Goal: Task Accomplishment & Management: Manage account settings

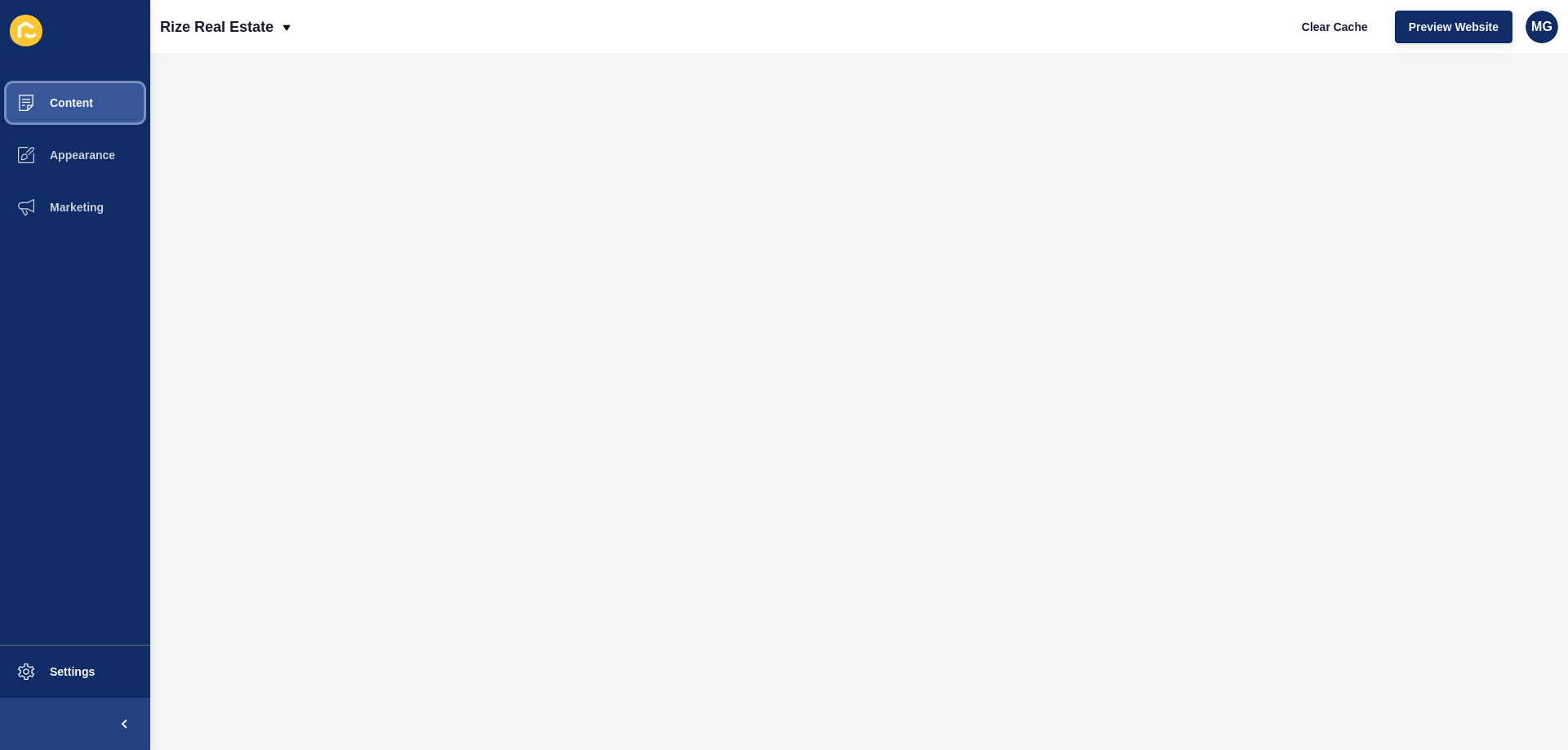
click at [75, 84] on button "Content" at bounding box center [75, 103] width 150 height 52
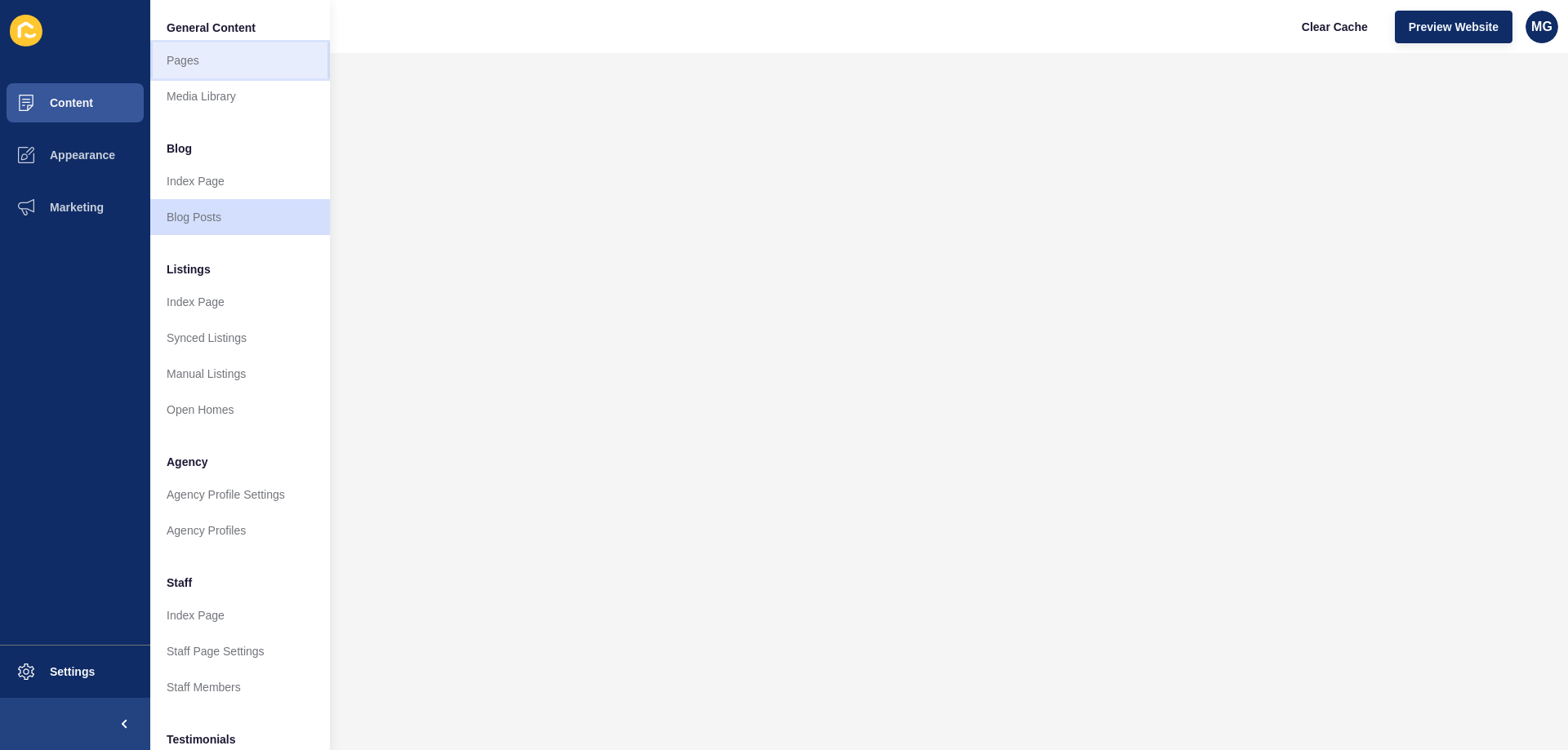
click at [189, 61] on link "Pages" at bounding box center [240, 61] width 179 height 36
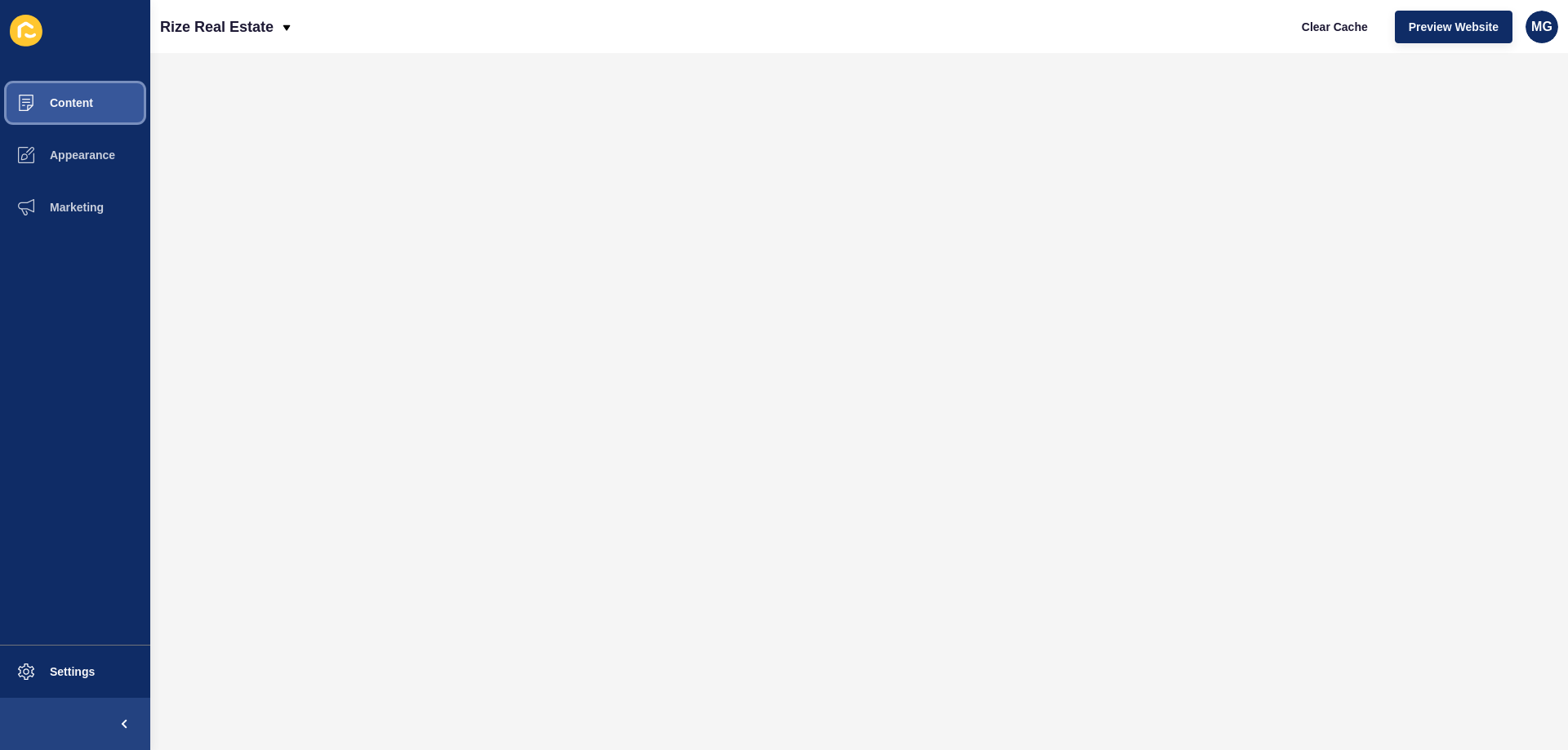
click at [58, 111] on button "Content" at bounding box center [75, 103] width 150 height 52
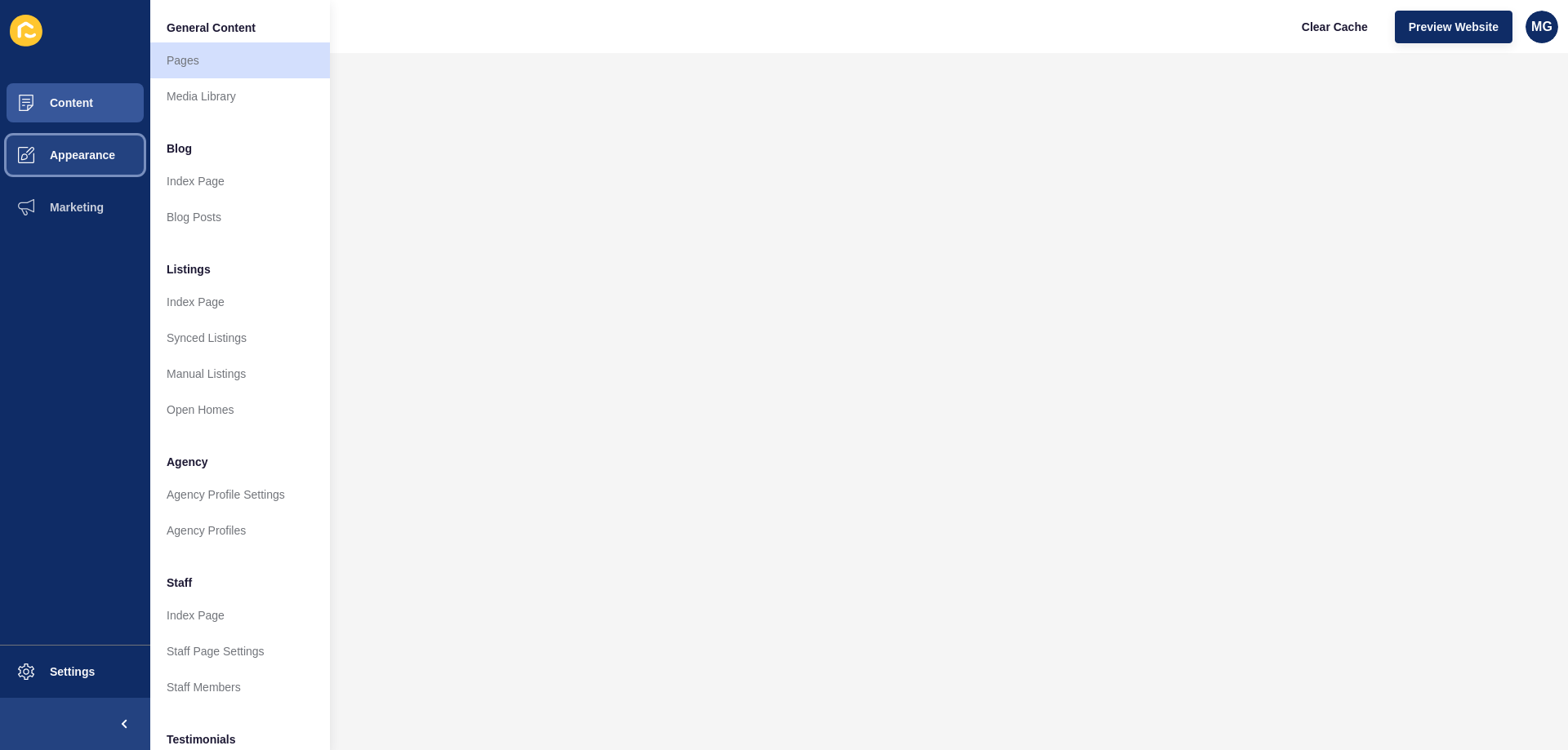
click at [57, 157] on span "Appearance" at bounding box center [57, 154] width 118 height 13
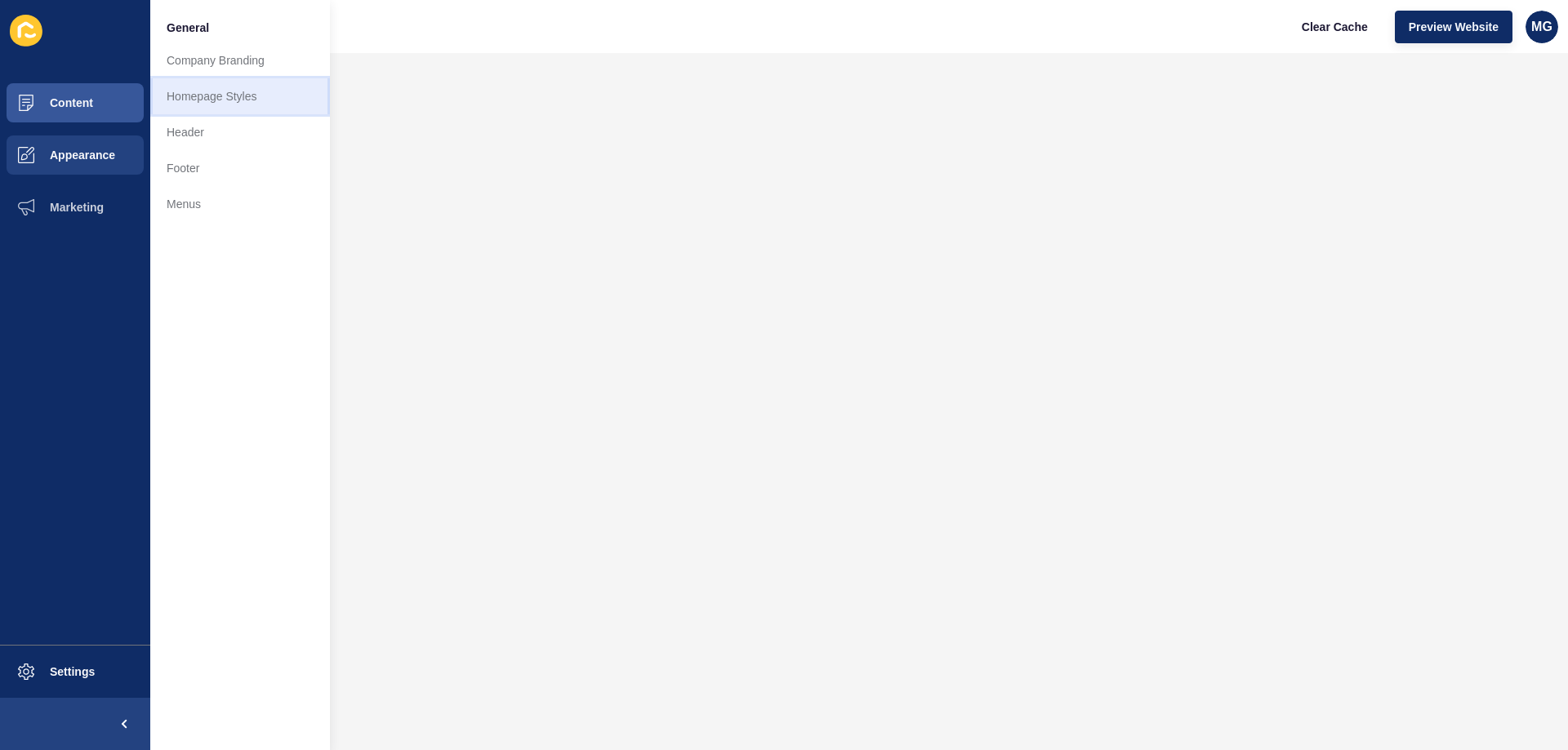
click at [191, 104] on link "Homepage Styles" at bounding box center [240, 97] width 179 height 36
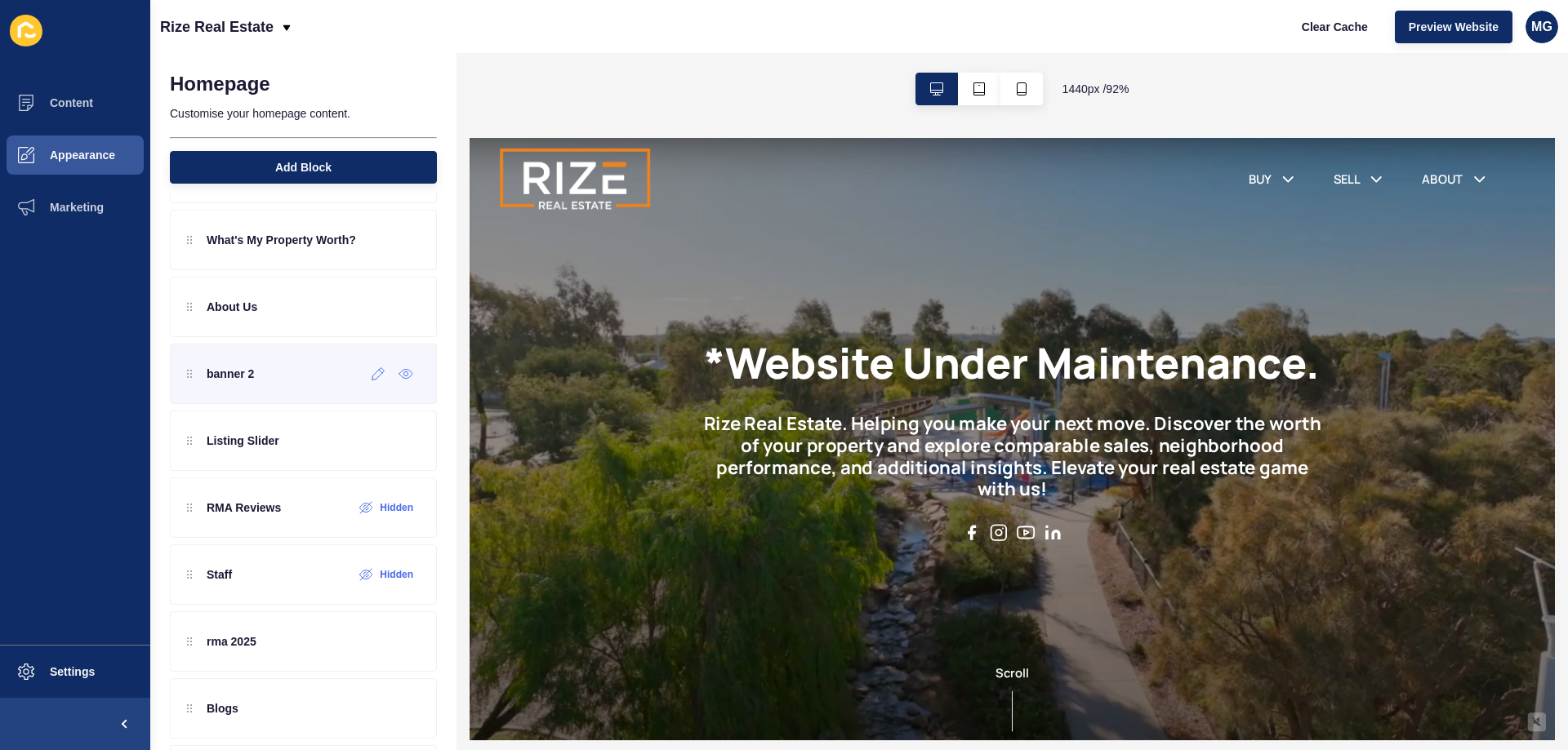
click at [277, 382] on div "banner 2" at bounding box center [303, 374] width 267 height 61
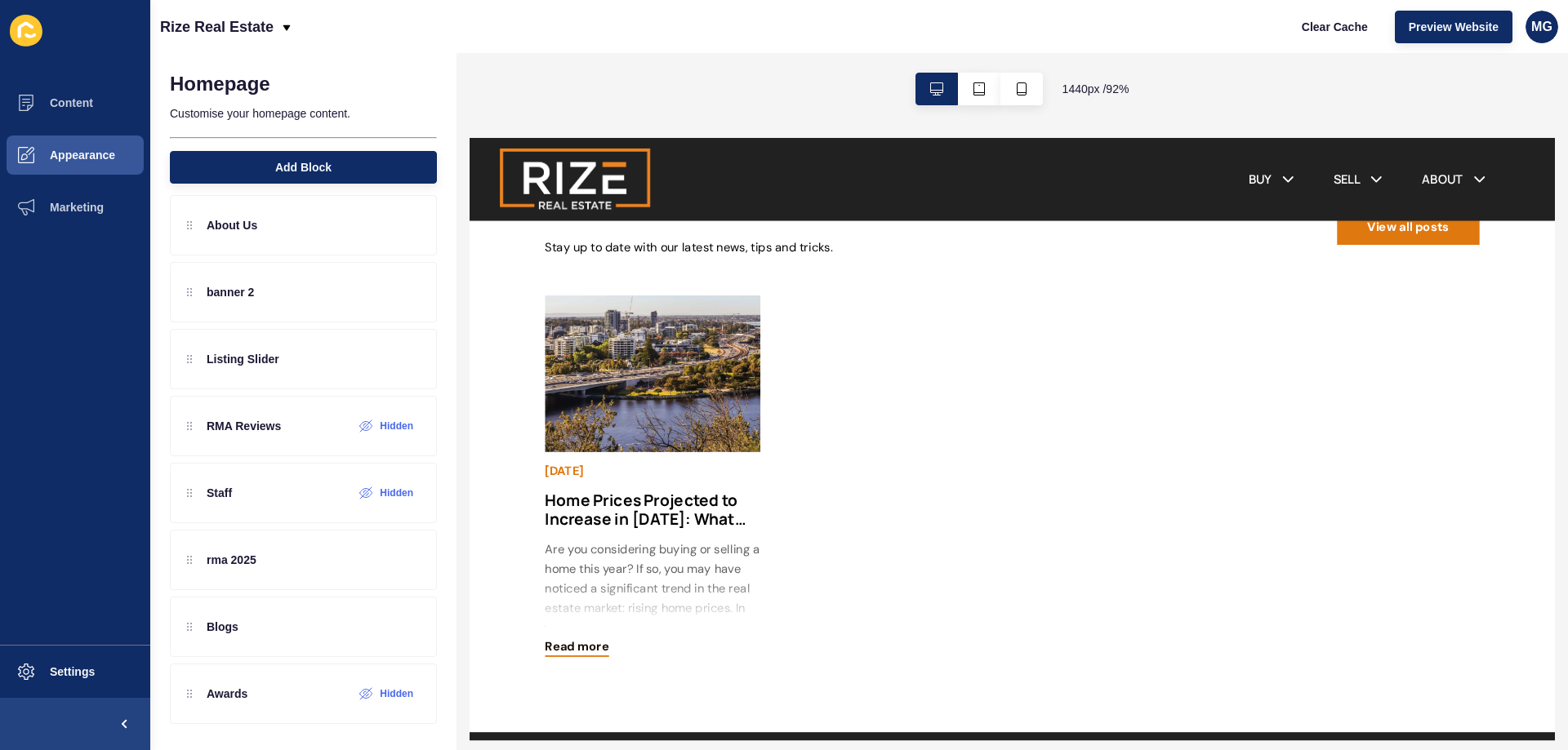
scroll to position [2685, 0]
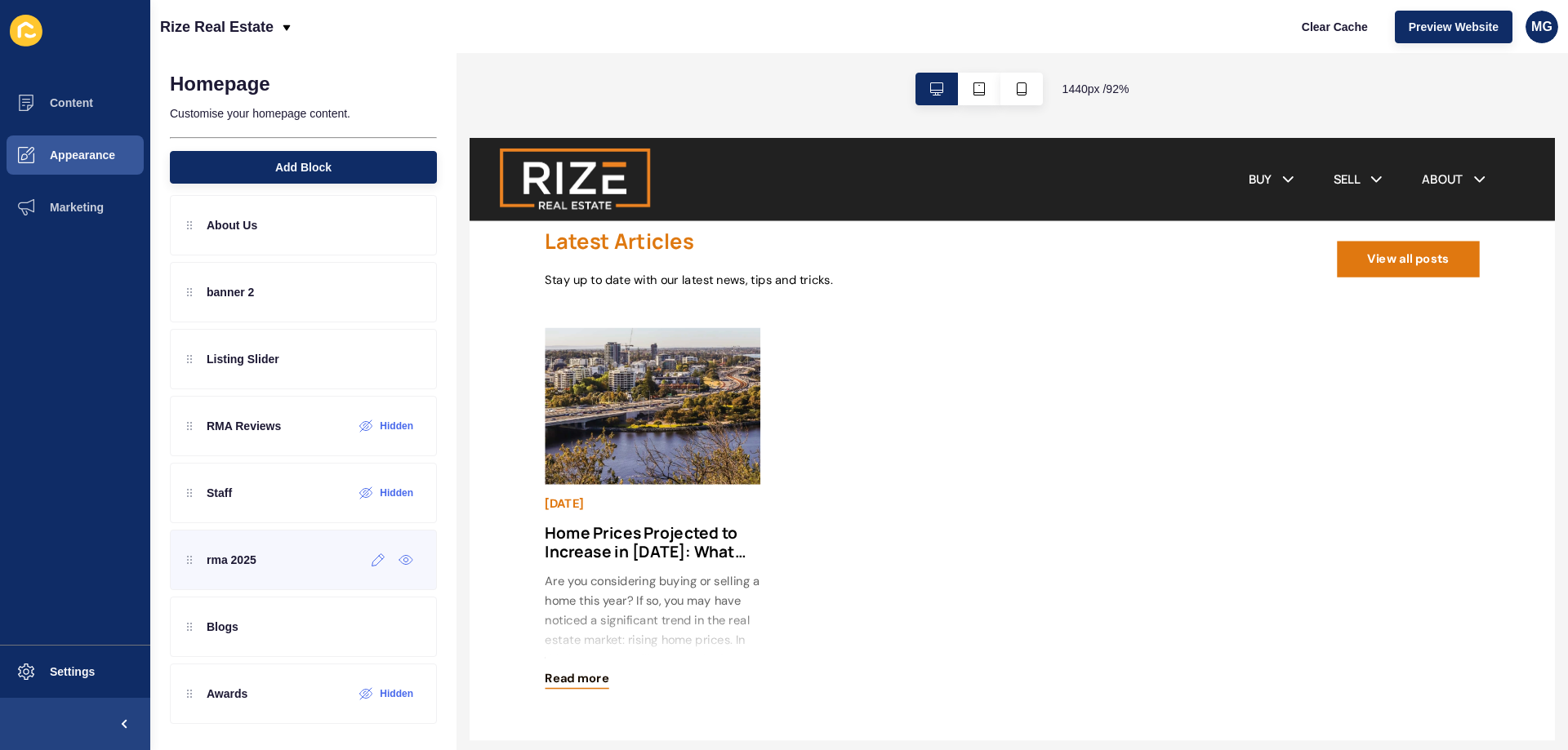
click at [303, 554] on div "rma 2025" at bounding box center [303, 560] width 267 height 61
click at [372, 561] on icon at bounding box center [379, 560] width 14 height 13
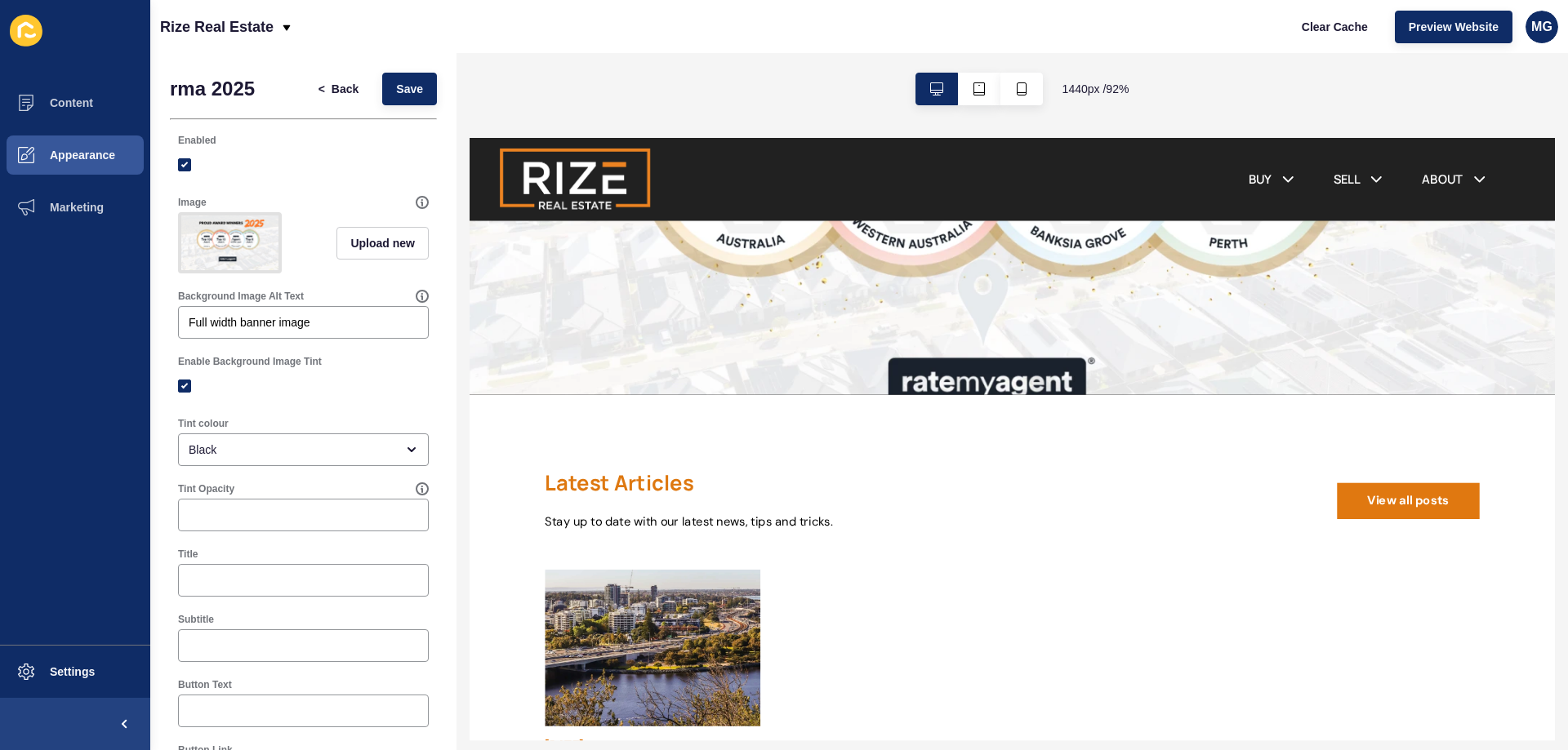
scroll to position [2359, 0]
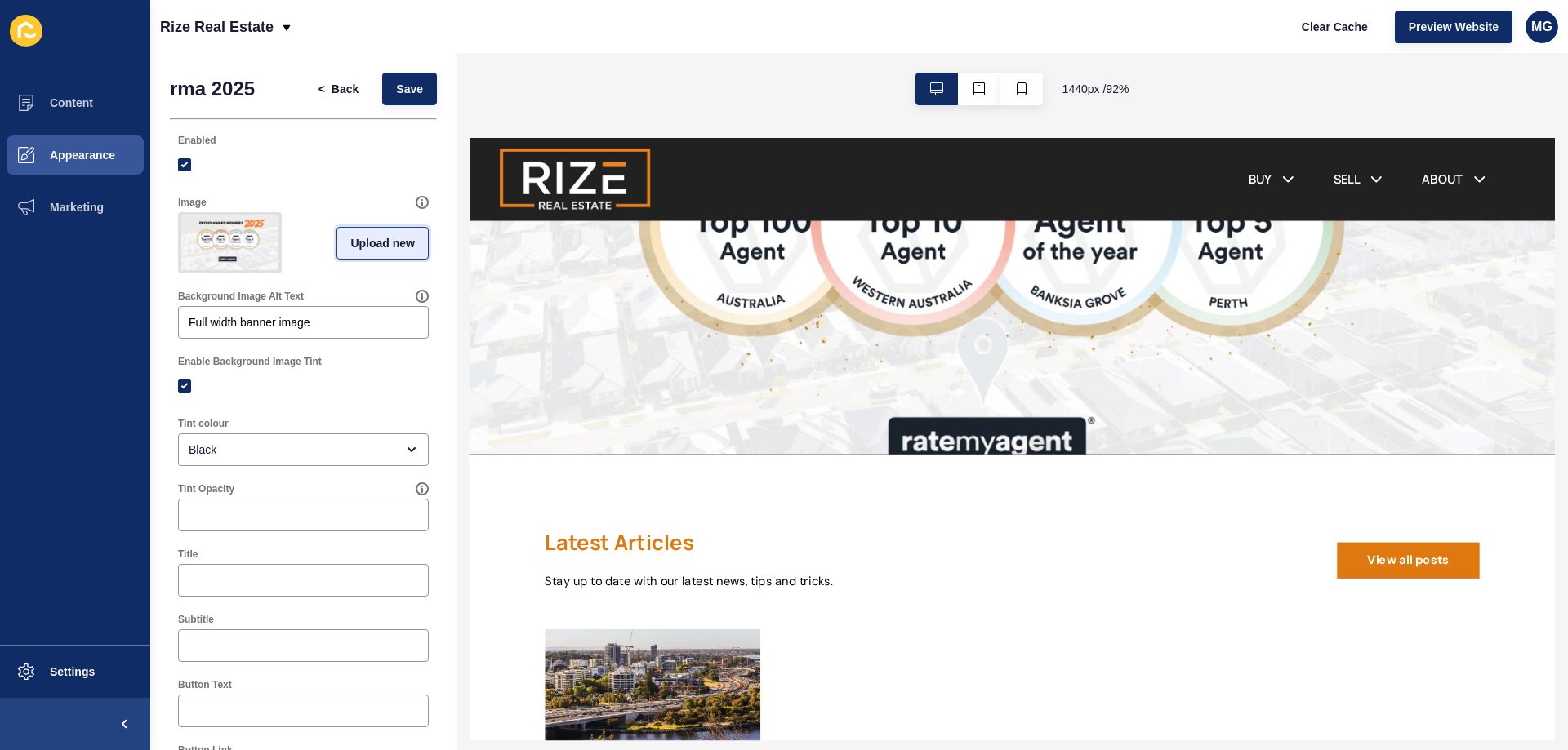
click at [362, 247] on span "Upload new" at bounding box center [383, 243] width 65 height 16
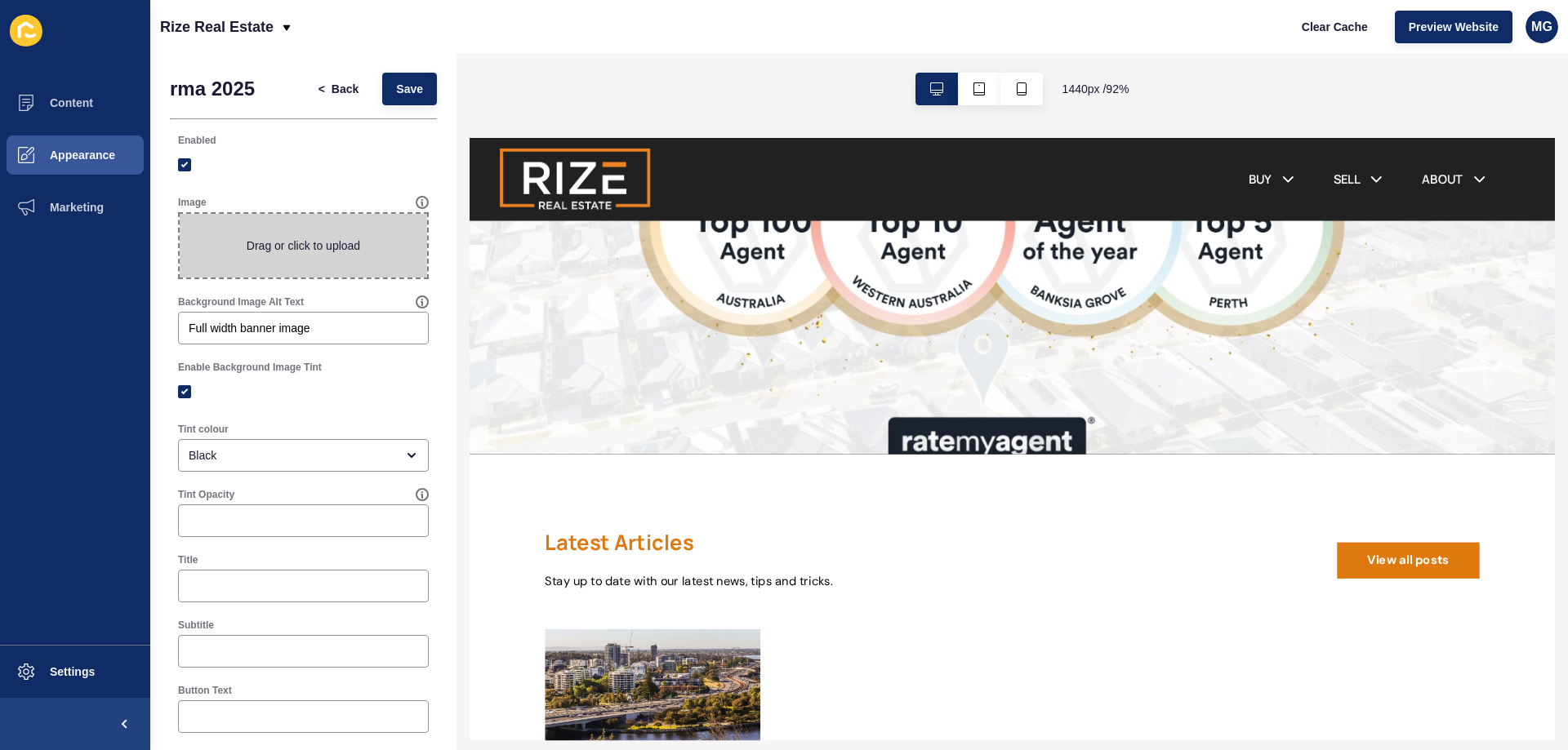
click at [310, 239] on span at bounding box center [303, 246] width 247 height 64
click at [179, 214] on input "Drag or click to upload" at bounding box center [179, 214] width 0 height 0
type input "C:\fakepath\PROUD AWARD WINNERS.png"
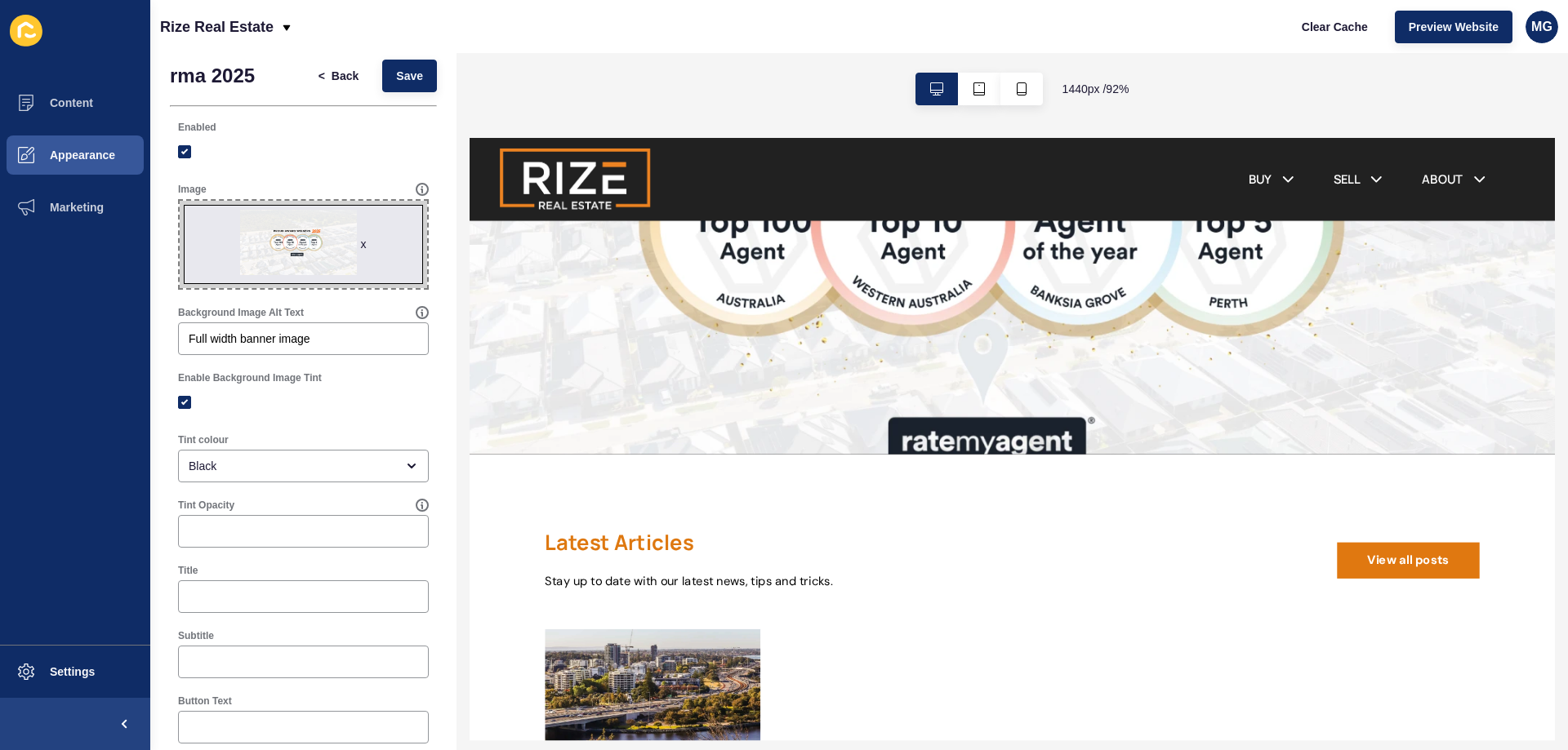
scroll to position [0, 0]
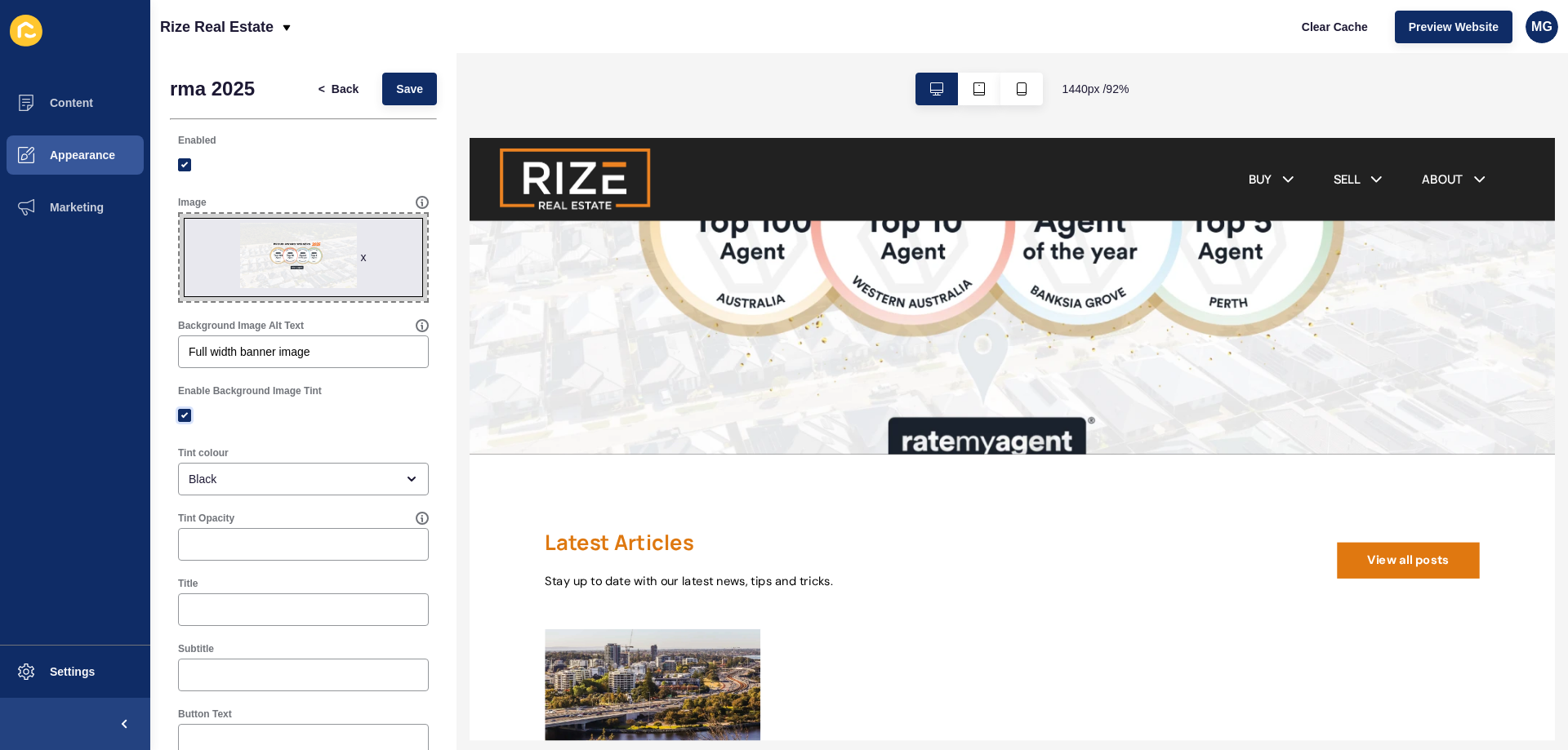
click at [184, 411] on label at bounding box center [184, 415] width 13 height 13
click at [184, 411] on input "Enable Background Image Tint" at bounding box center [186, 414] width 11 height 11
checkbox input "false"
click at [395, 92] on span "Save" at bounding box center [408, 89] width 27 height 16
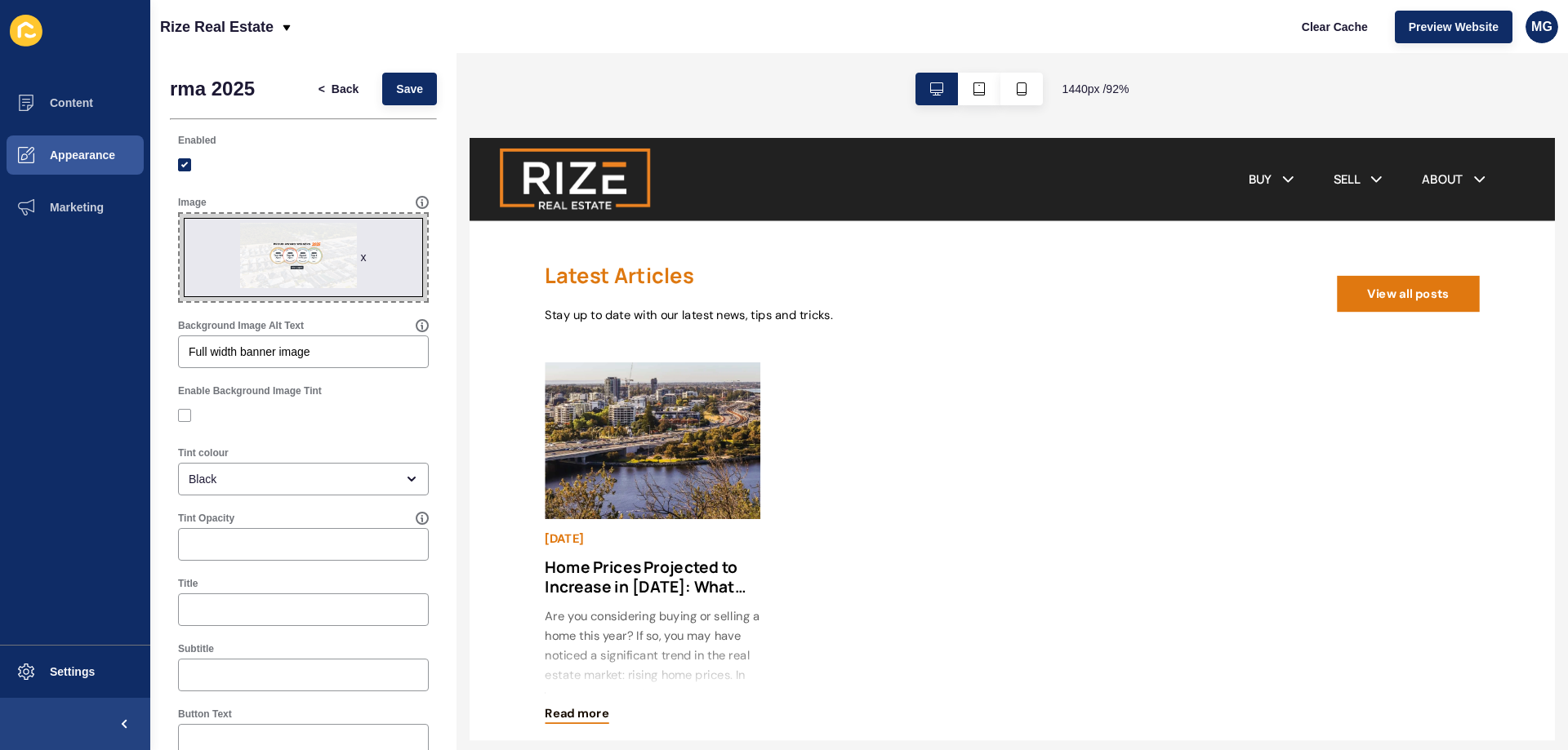
scroll to position [2604, 0]
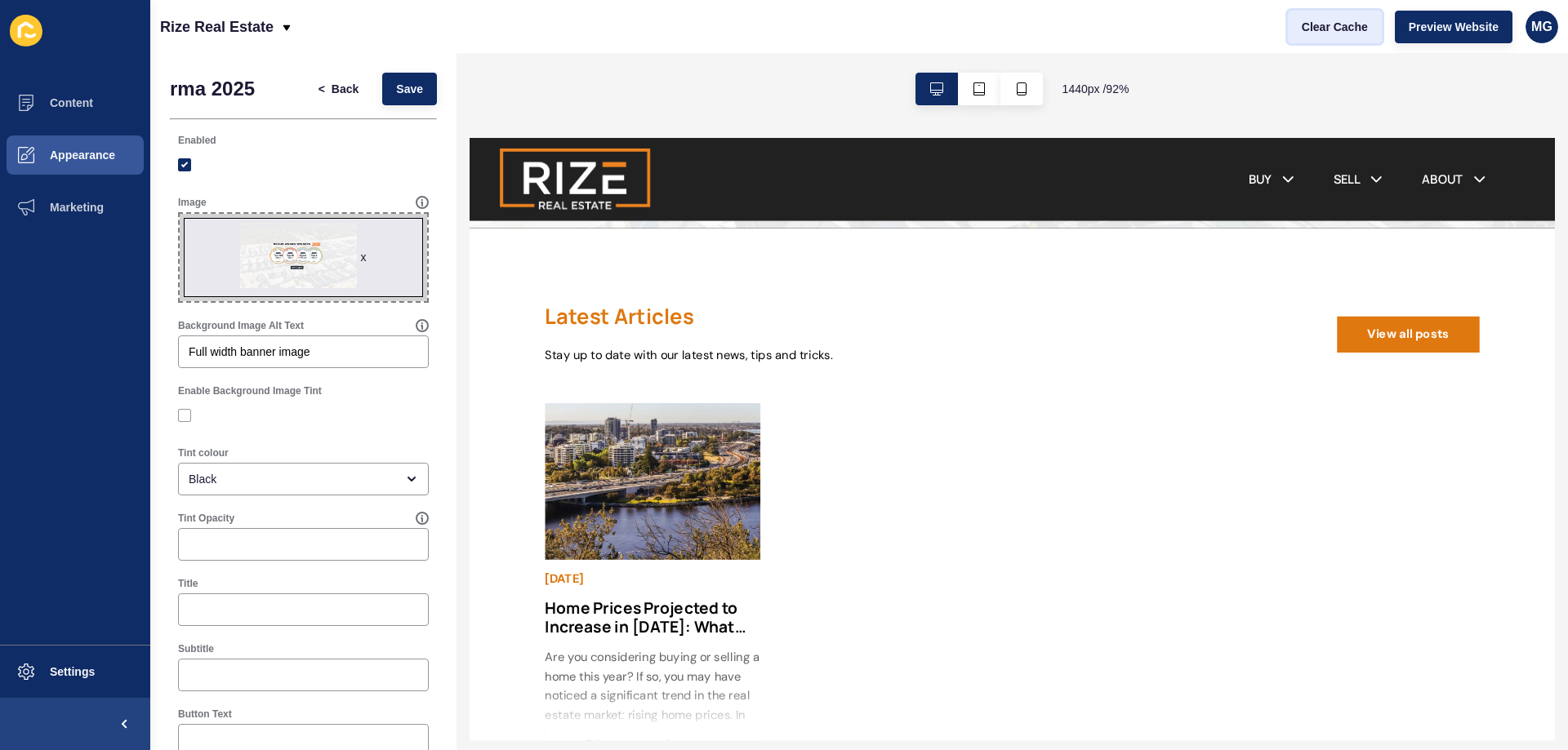
click at [1333, 27] on span "Clear Cache" at bounding box center [1334, 27] width 66 height 16
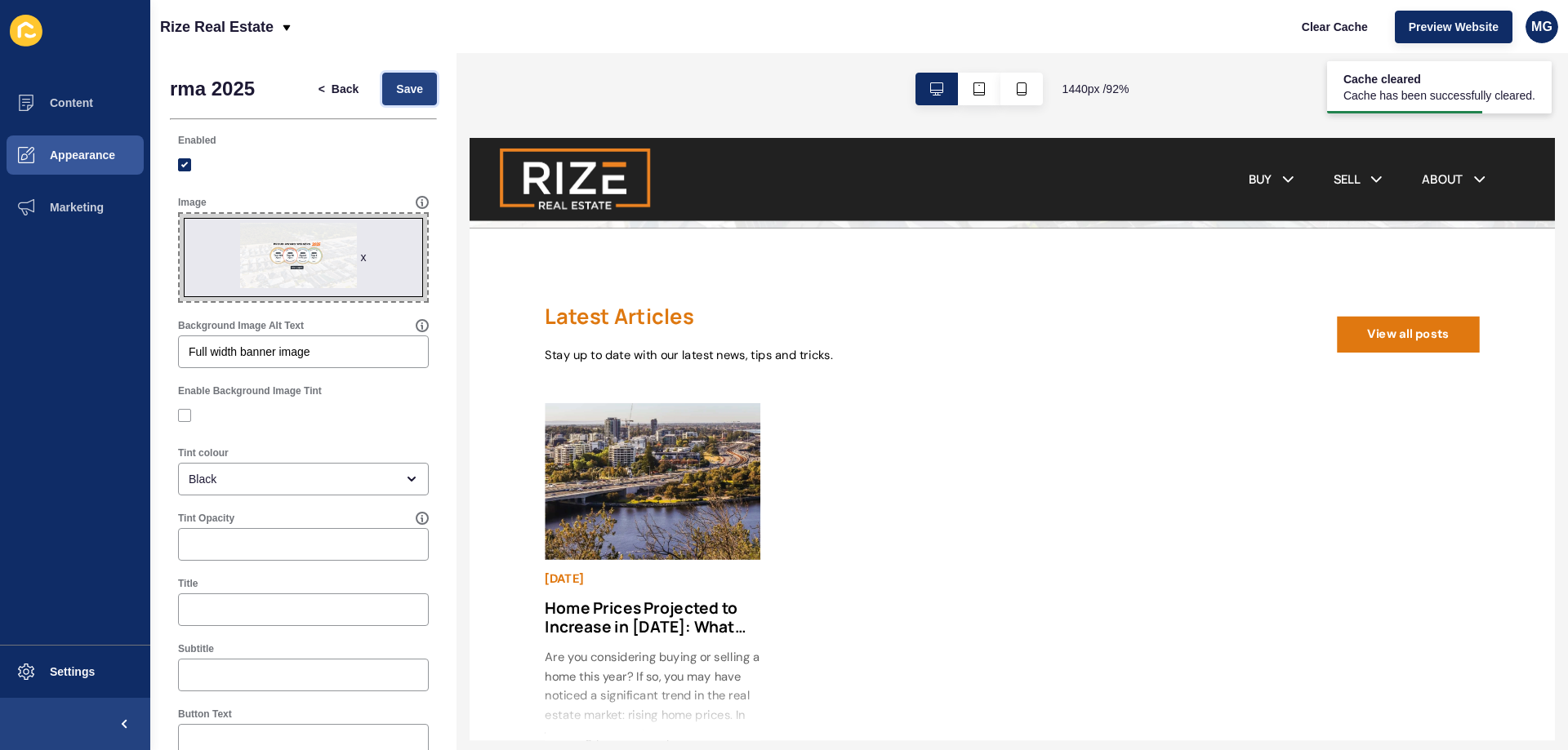
click at [404, 94] on span "Save" at bounding box center [408, 89] width 27 height 16
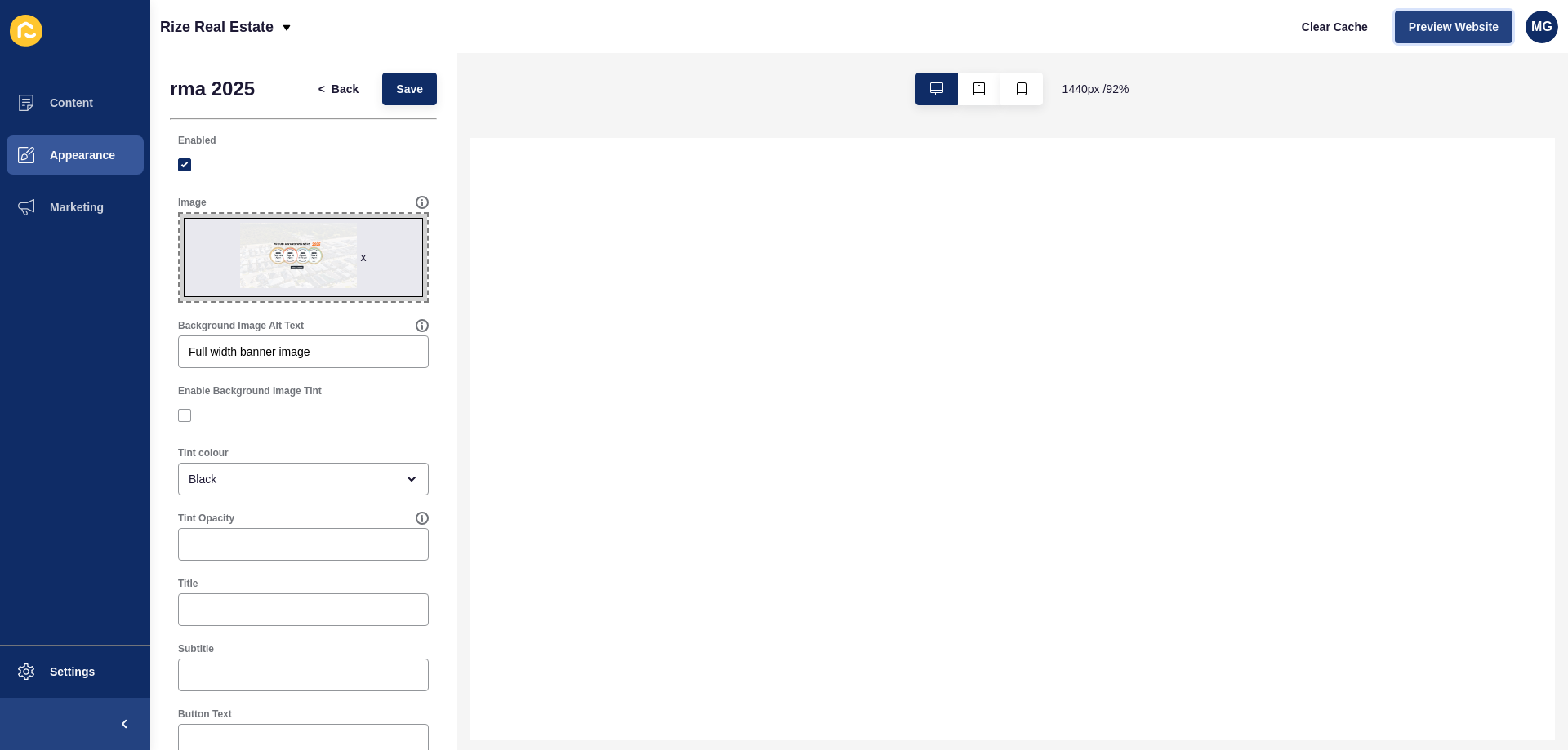
click at [1417, 27] on span "Preview Website" at bounding box center [1453, 27] width 90 height 16
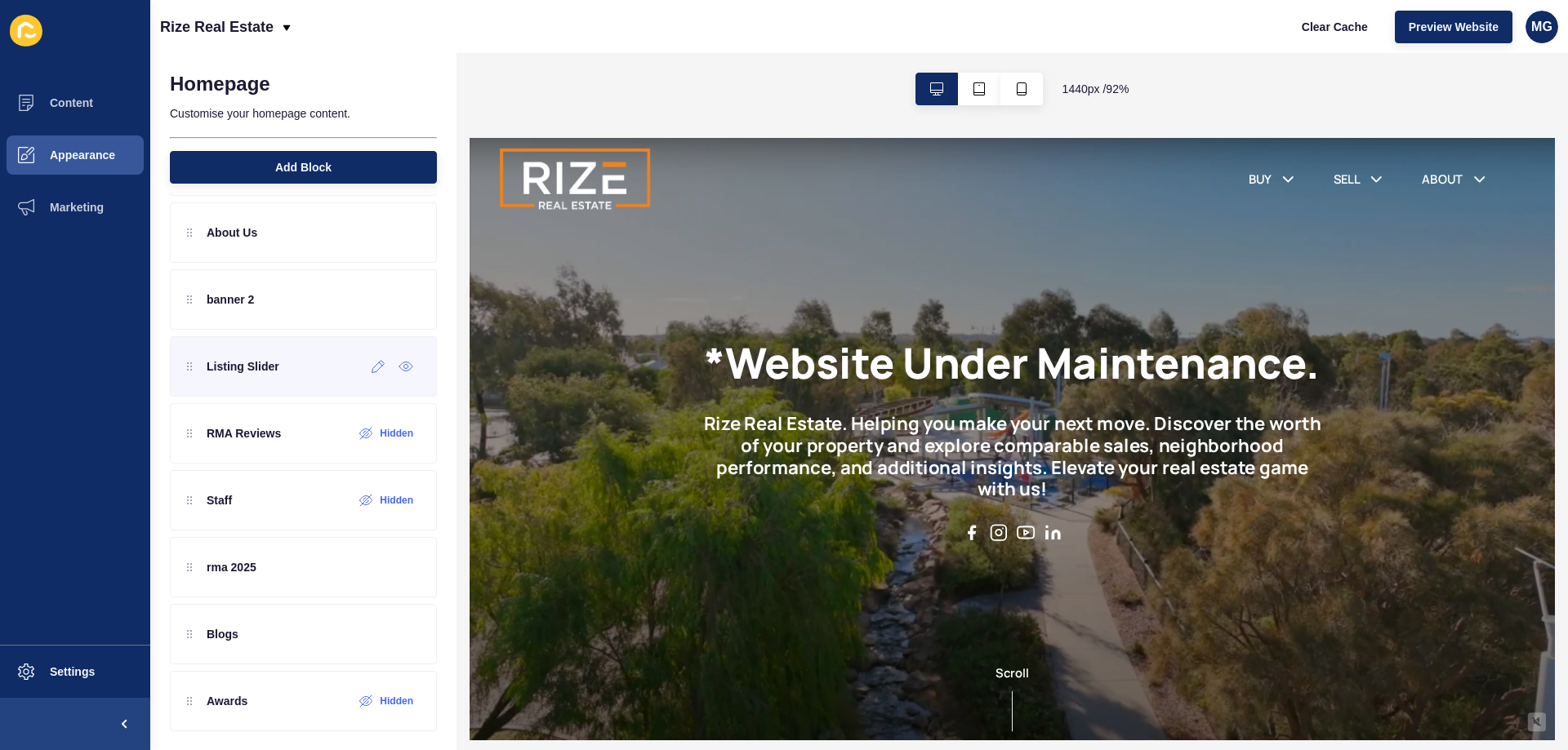
scroll to position [148, 0]
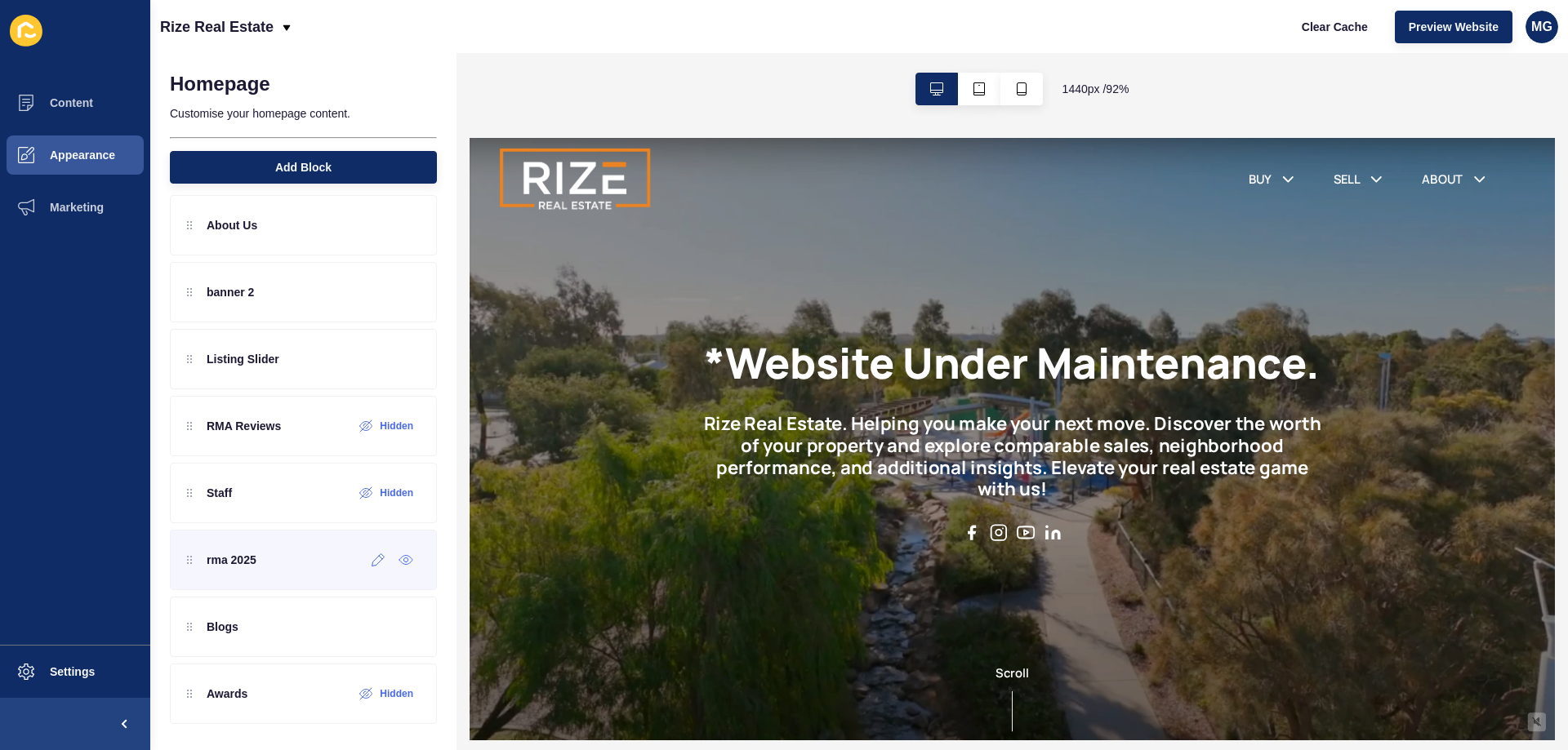
click at [361, 573] on div "rma 2025" at bounding box center [303, 560] width 267 height 61
click at [372, 565] on icon at bounding box center [379, 560] width 14 height 13
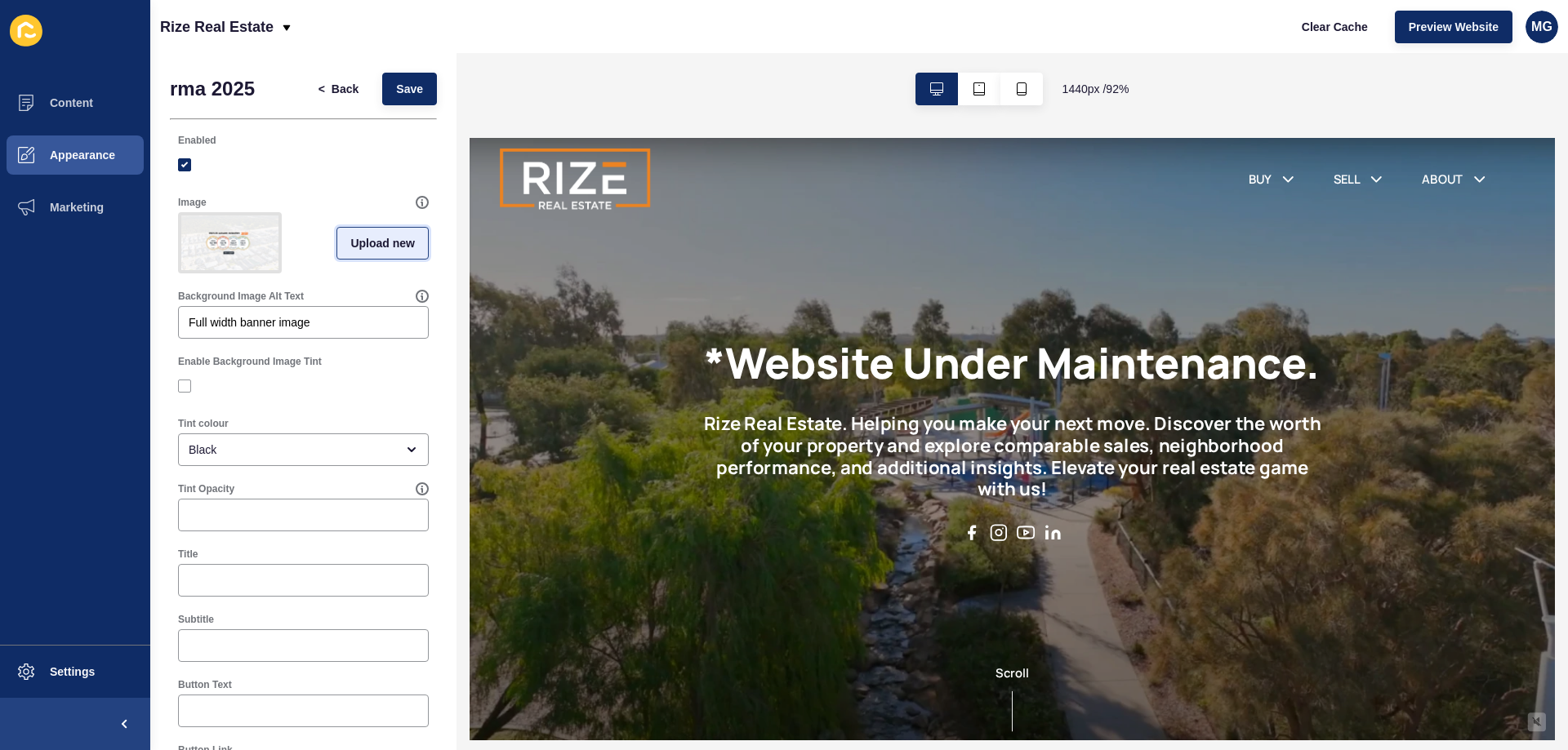
click at [358, 247] on span "Upload new" at bounding box center [383, 243] width 65 height 16
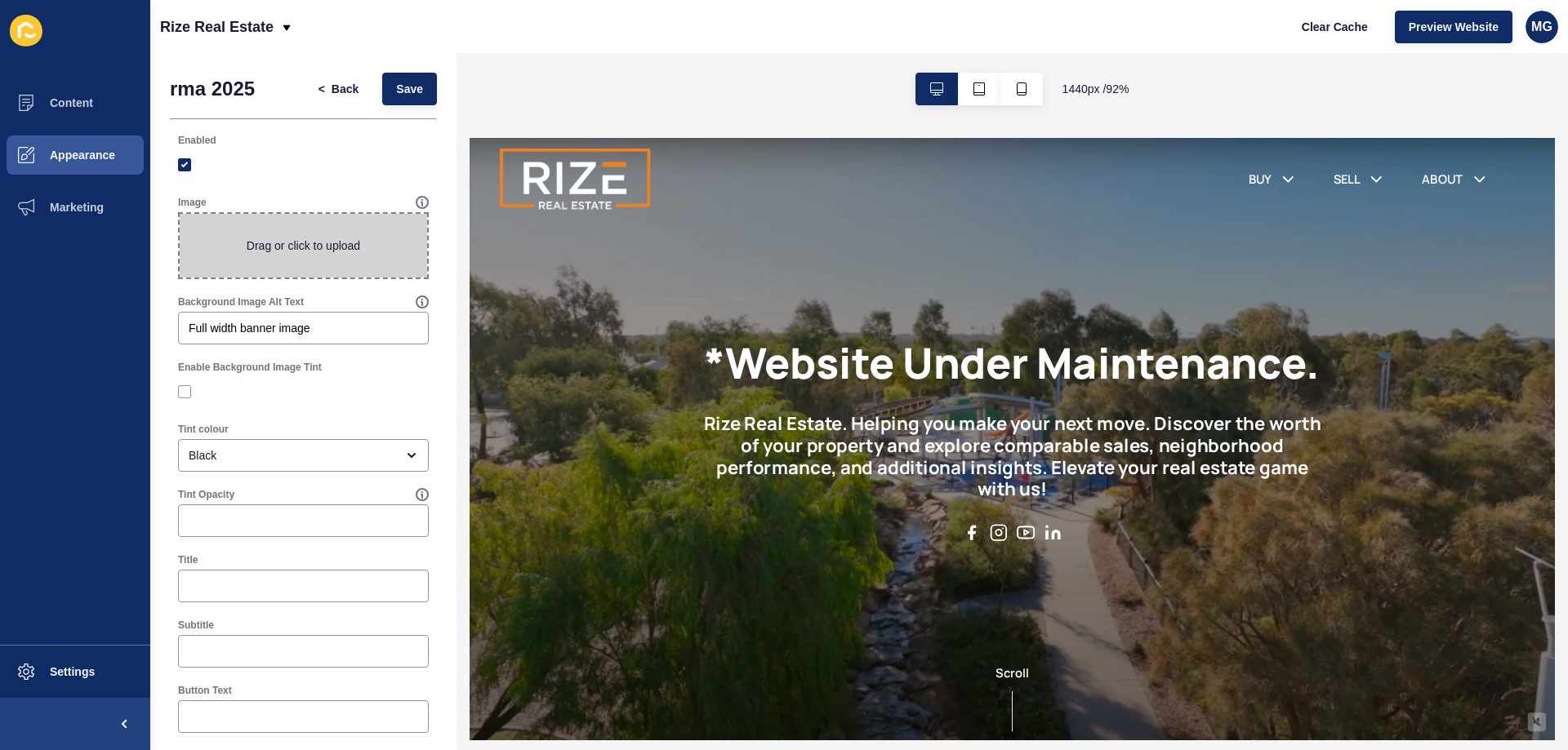
click at [277, 260] on span at bounding box center [303, 246] width 247 height 64
click at [179, 214] on input "Drag or click to upload" at bounding box center [179, 214] width 0 height 0
type input "C:\fakepath\PROUD AWARD WINNERS.png"
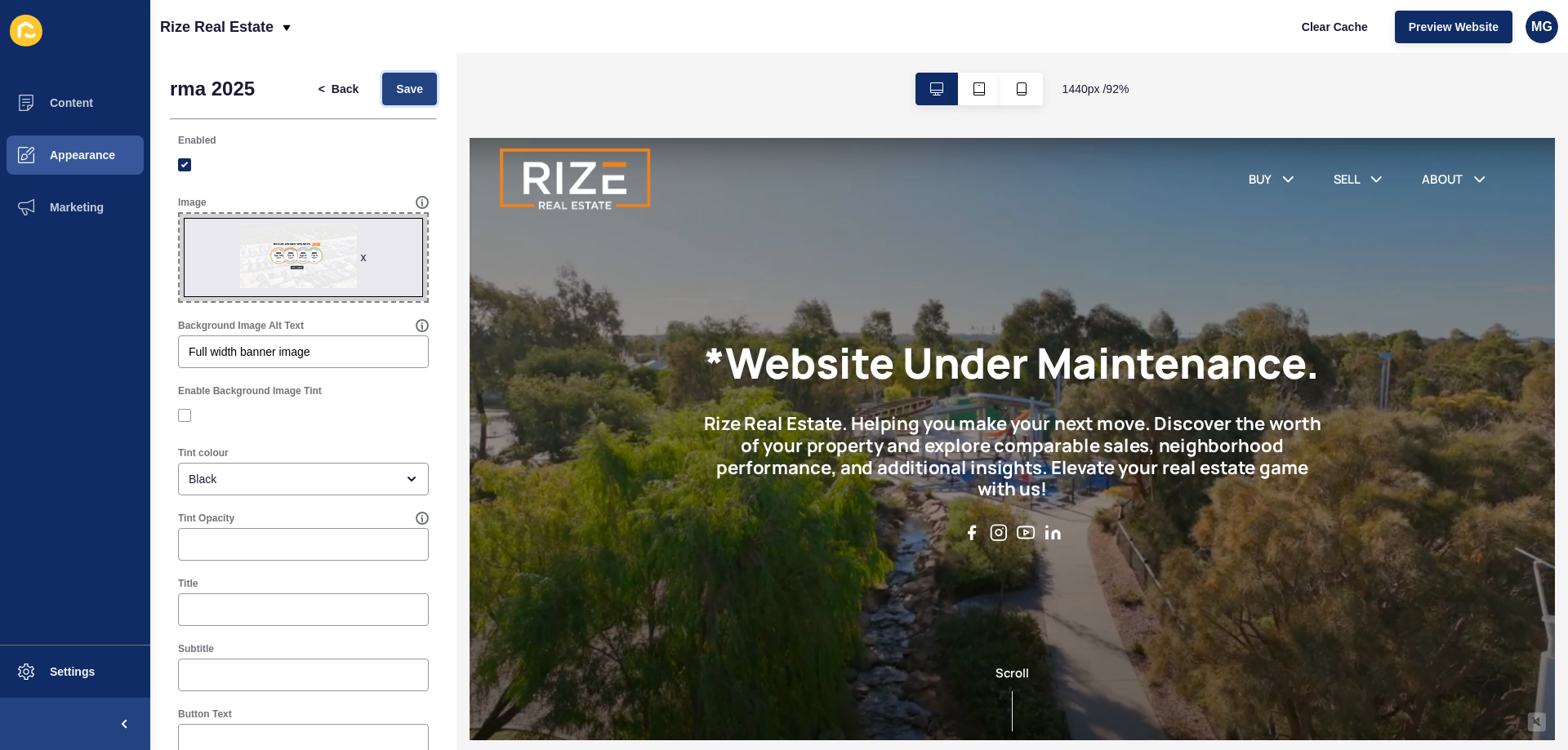
click at [393, 79] on button "Save" at bounding box center [409, 89] width 55 height 33
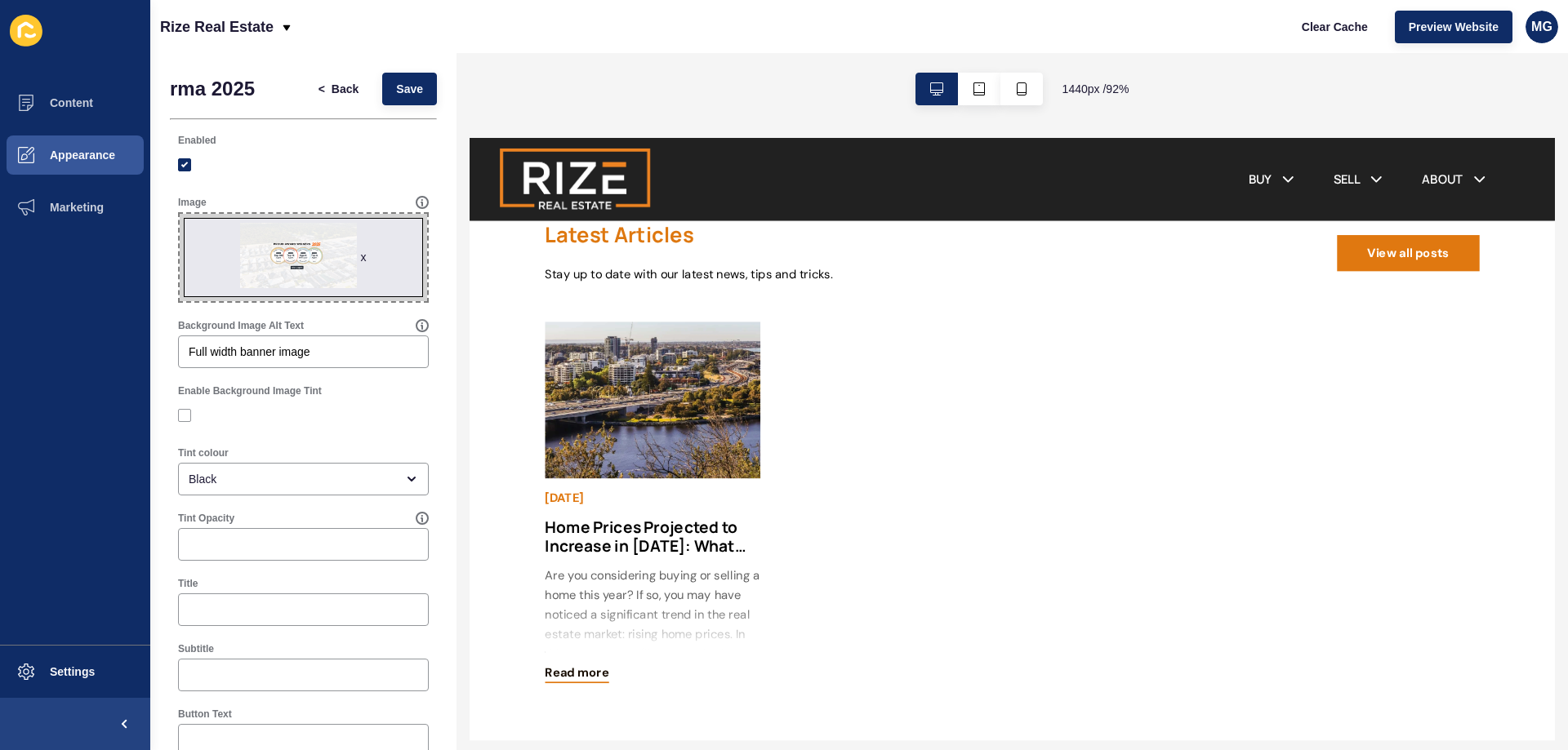
scroll to position [2938, 0]
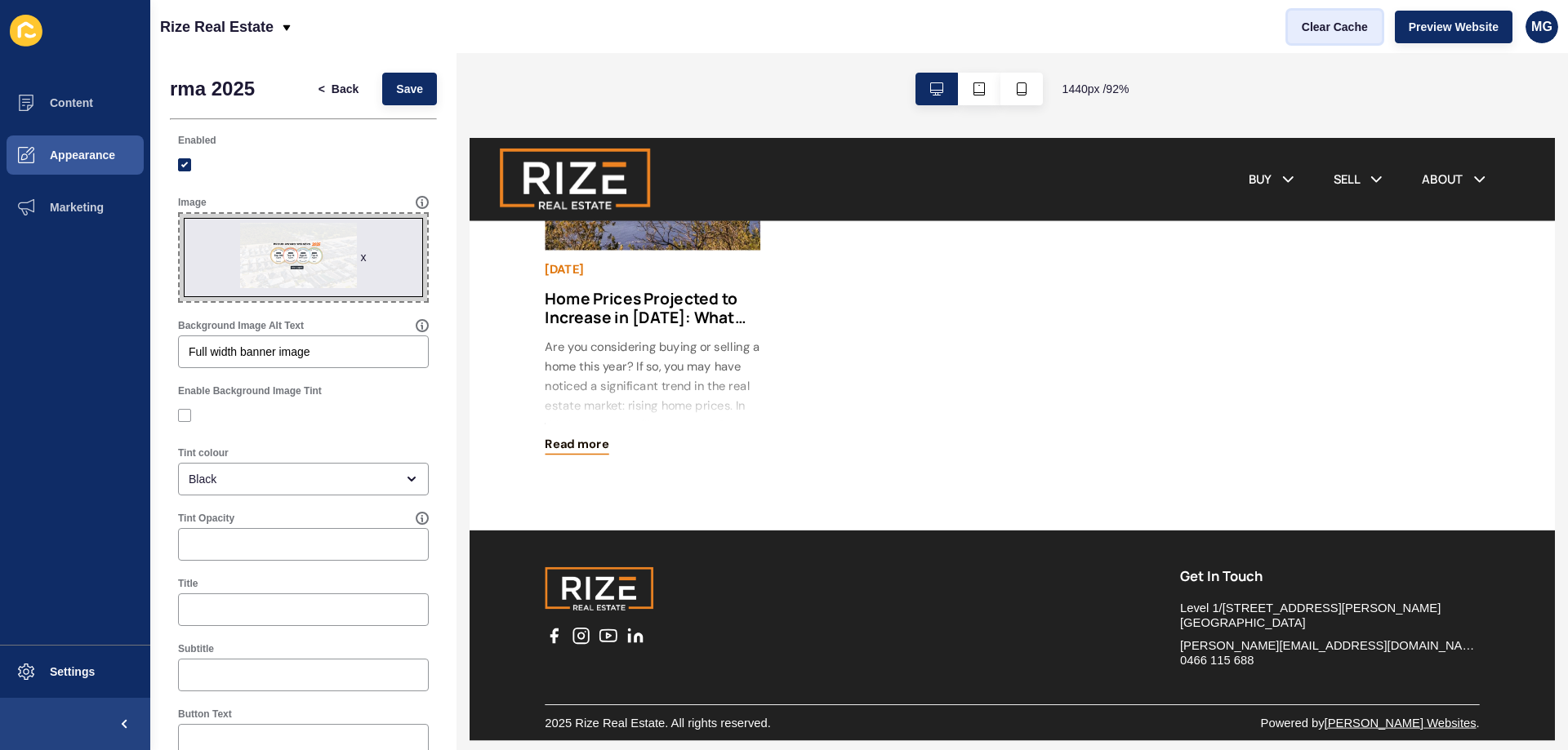
click at [1335, 20] on span "Clear Cache" at bounding box center [1334, 27] width 66 height 16
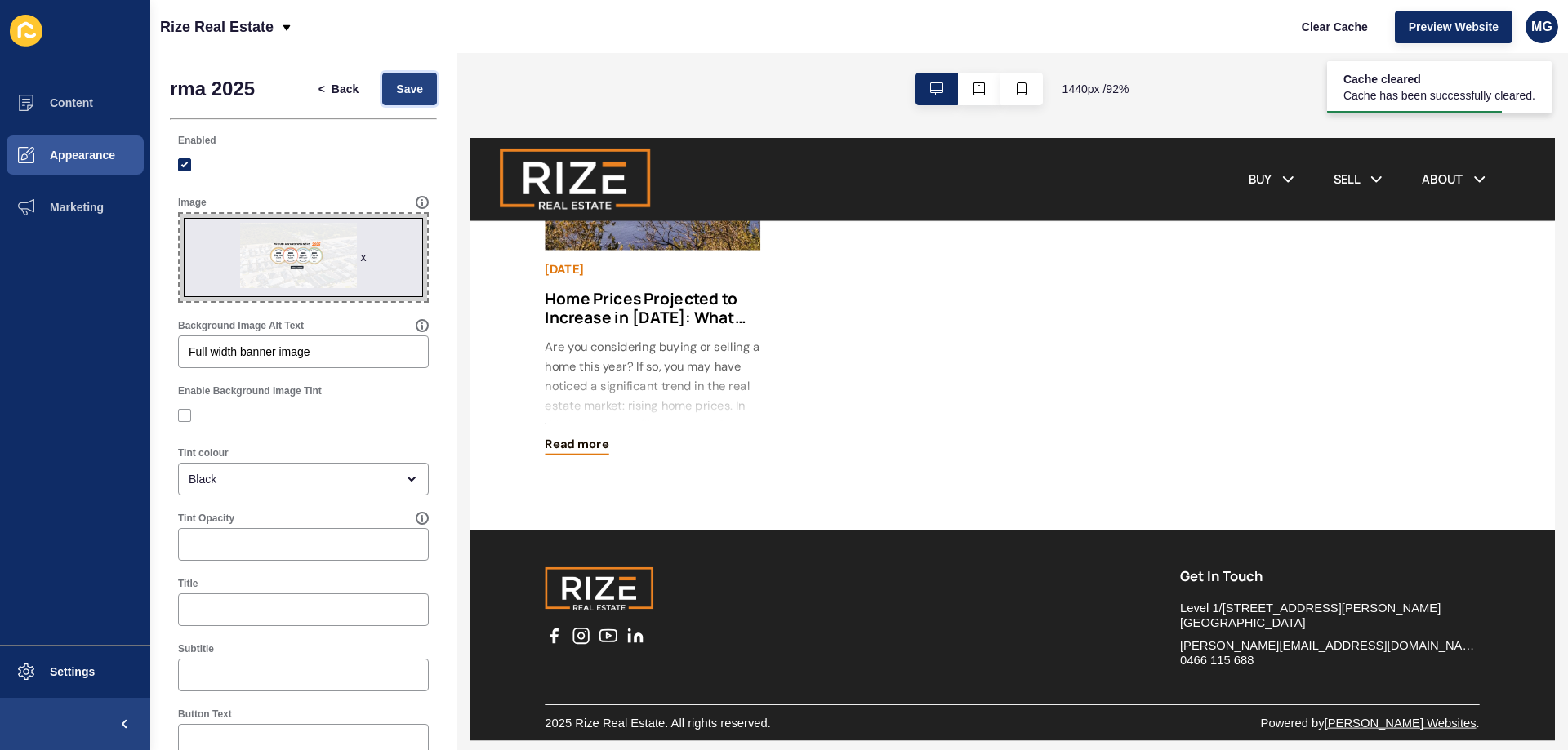
click at [407, 89] on span "Save" at bounding box center [408, 89] width 27 height 16
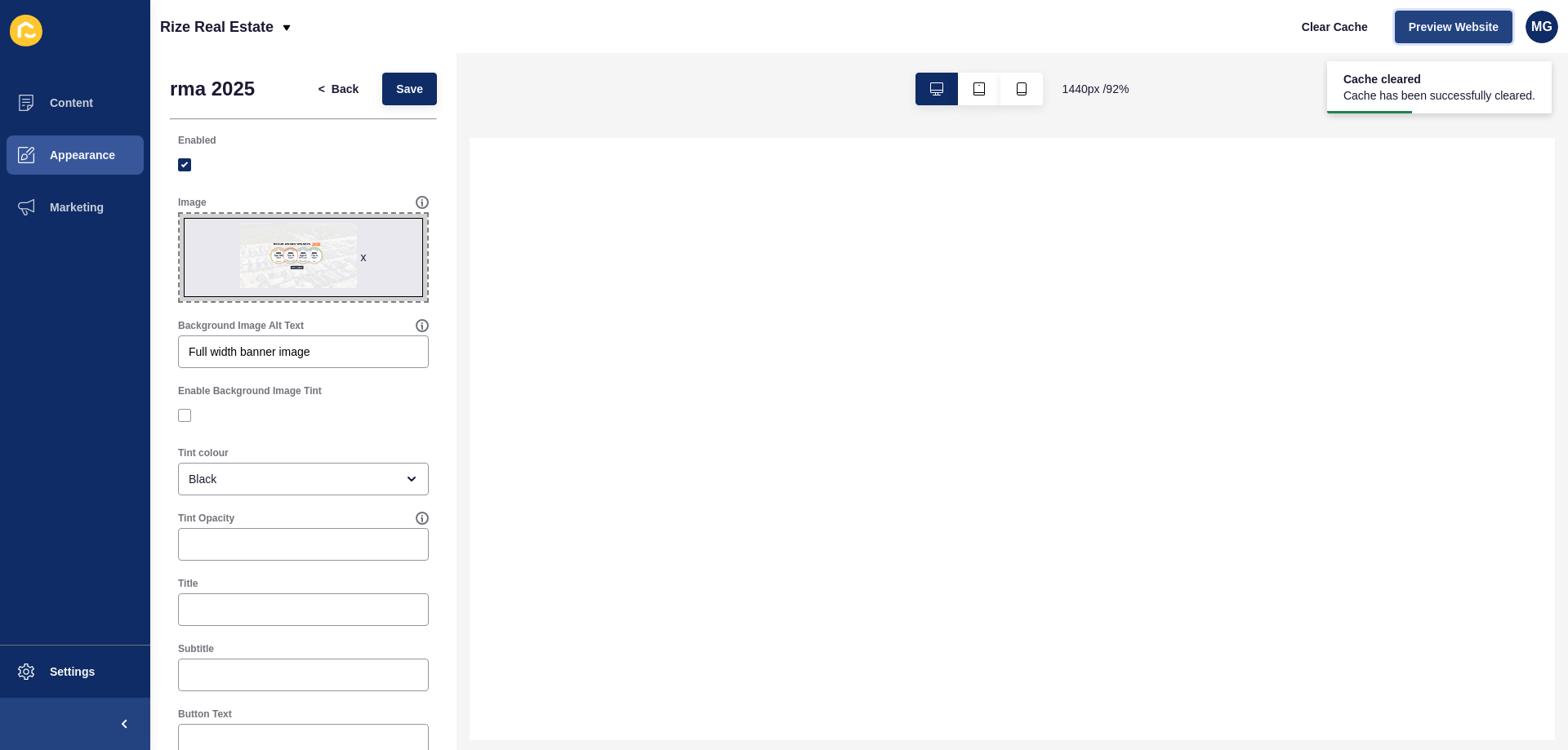
click at [1458, 21] on span "Preview Website" at bounding box center [1453, 27] width 90 height 16
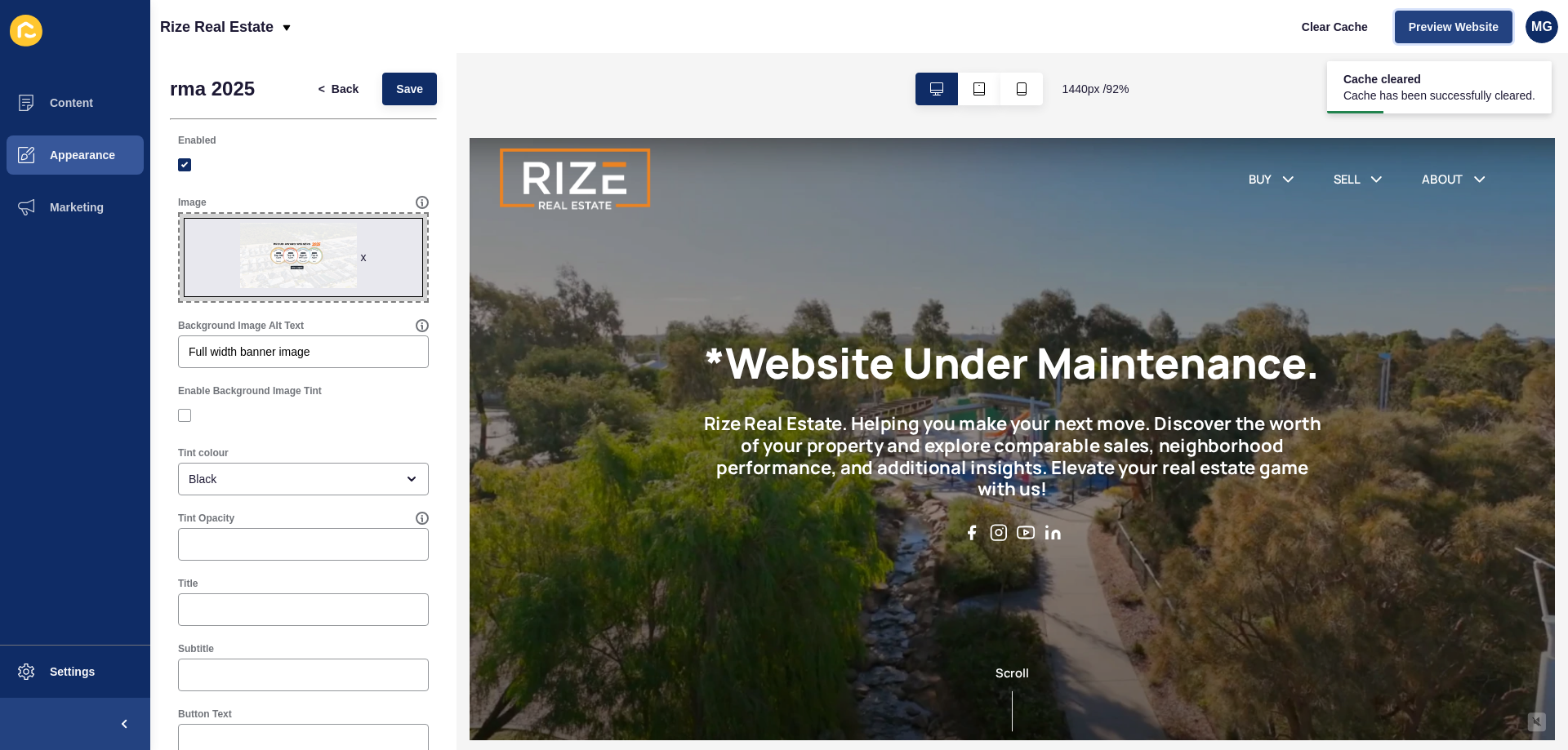
scroll to position [0, 0]
click at [1303, 23] on span "Clear Cache" at bounding box center [1334, 27] width 66 height 16
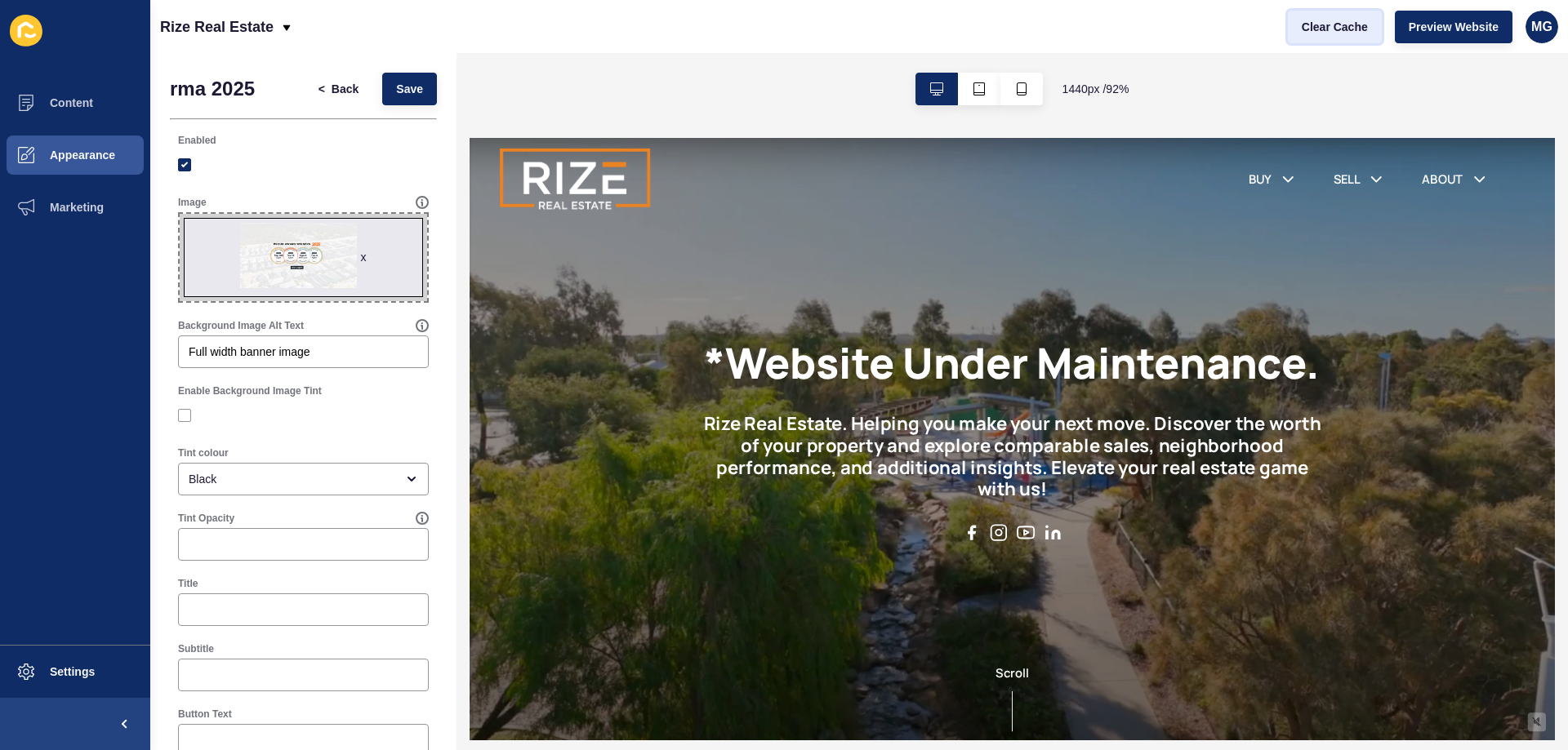
click at [1299, 30] on button "Clear Cache" at bounding box center [1334, 27] width 94 height 33
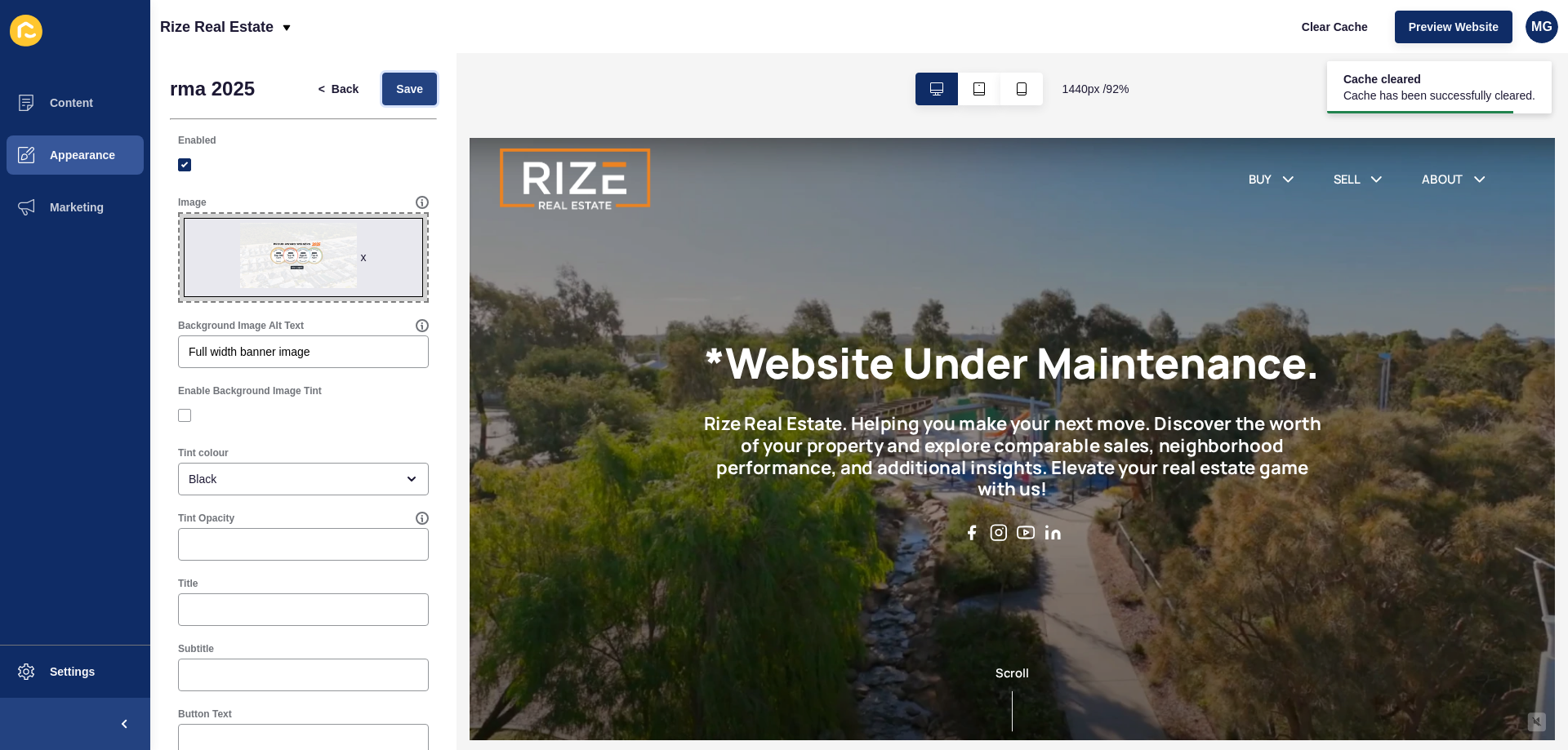
click at [383, 88] on button "Save" at bounding box center [409, 89] width 55 height 33
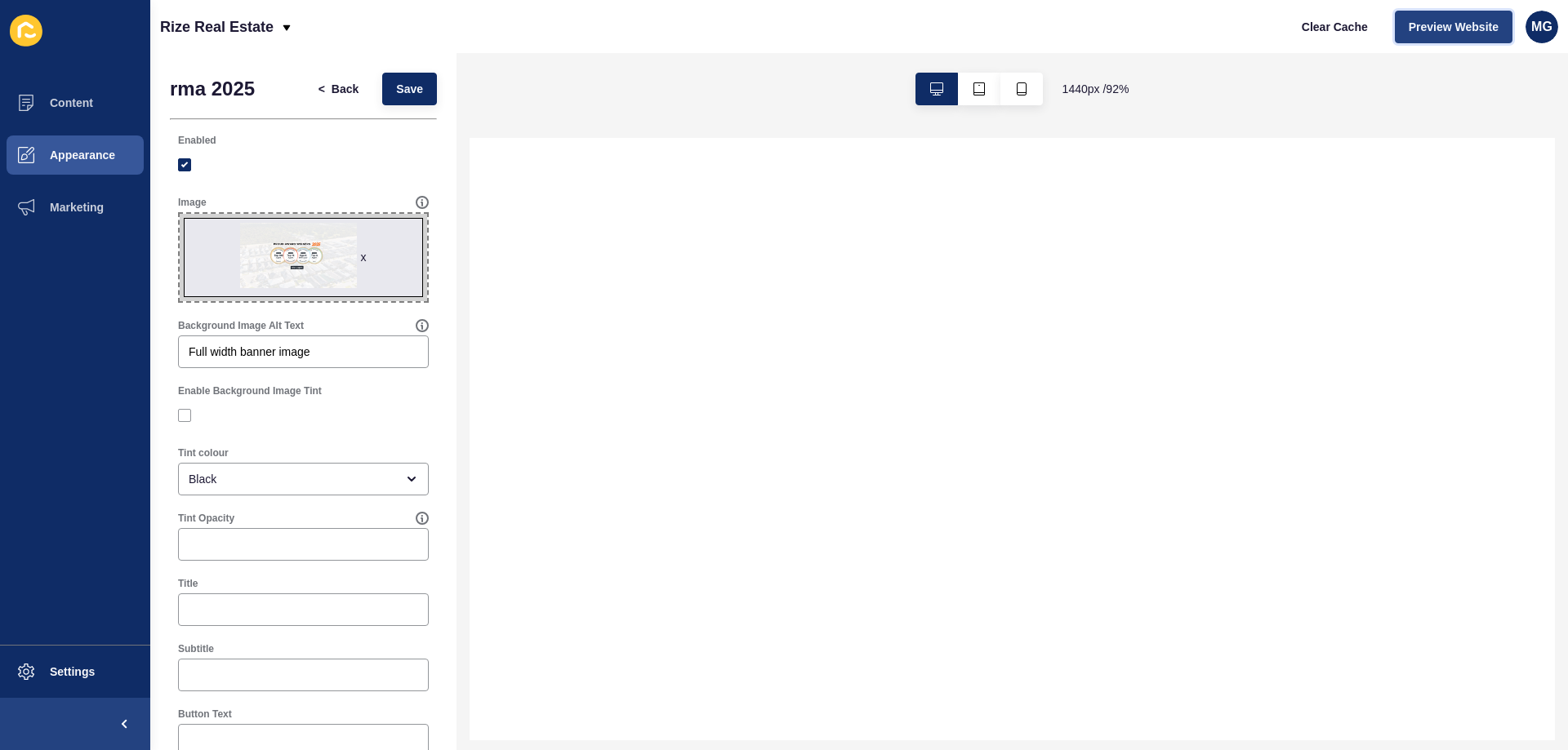
click at [1444, 36] on button "Preview Website" at bounding box center [1453, 27] width 118 height 33
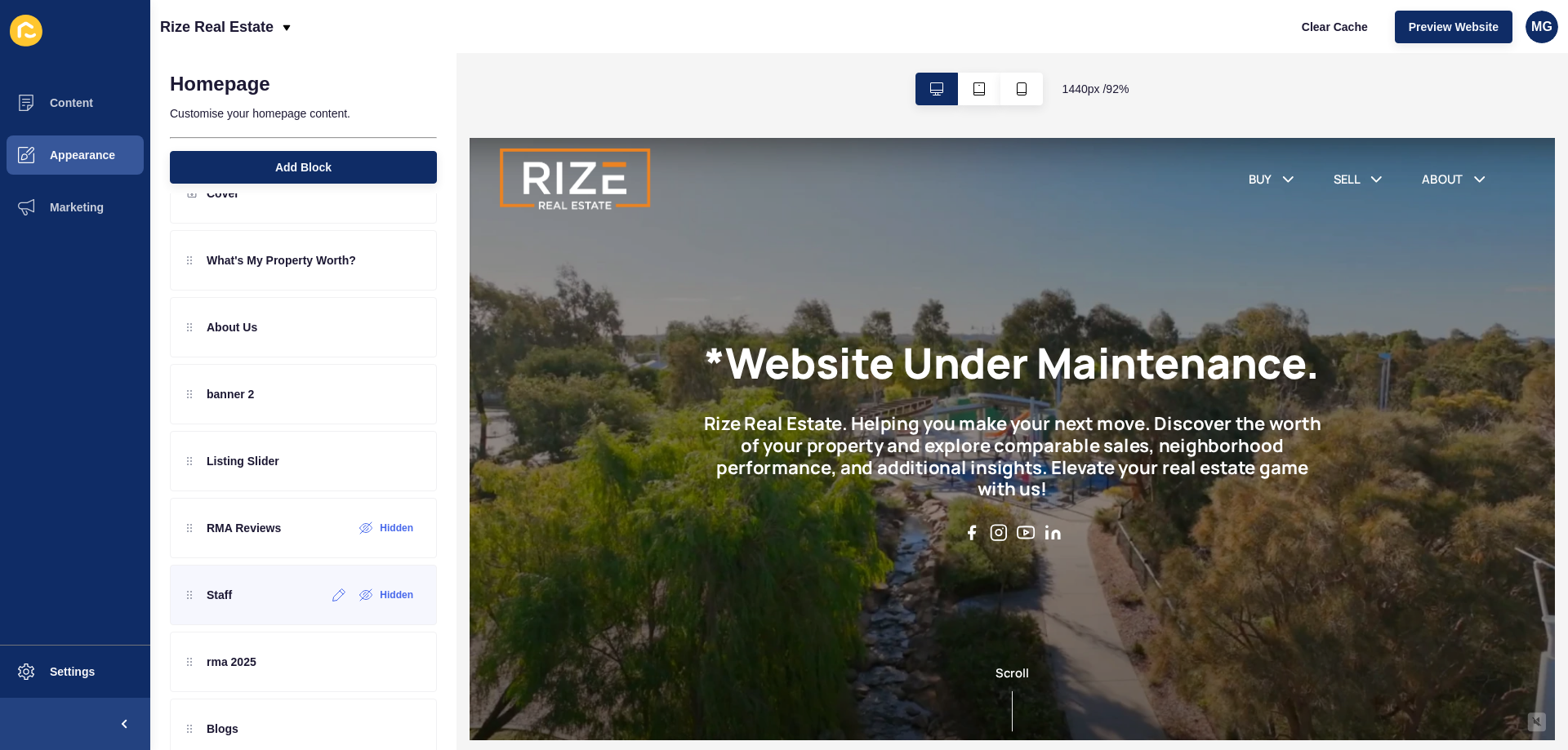
scroll to position [148, 0]
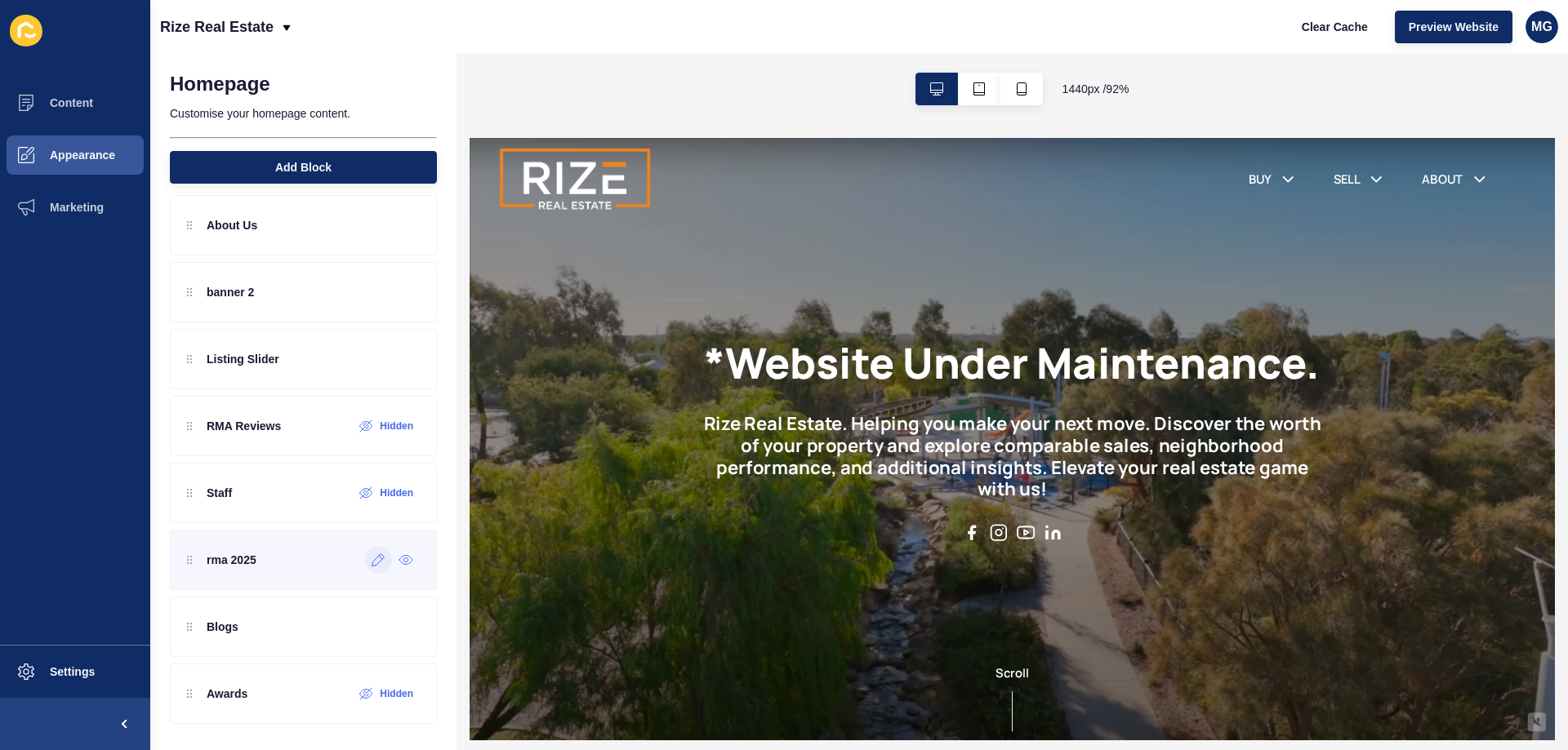
click at [372, 565] on icon at bounding box center [379, 560] width 14 height 13
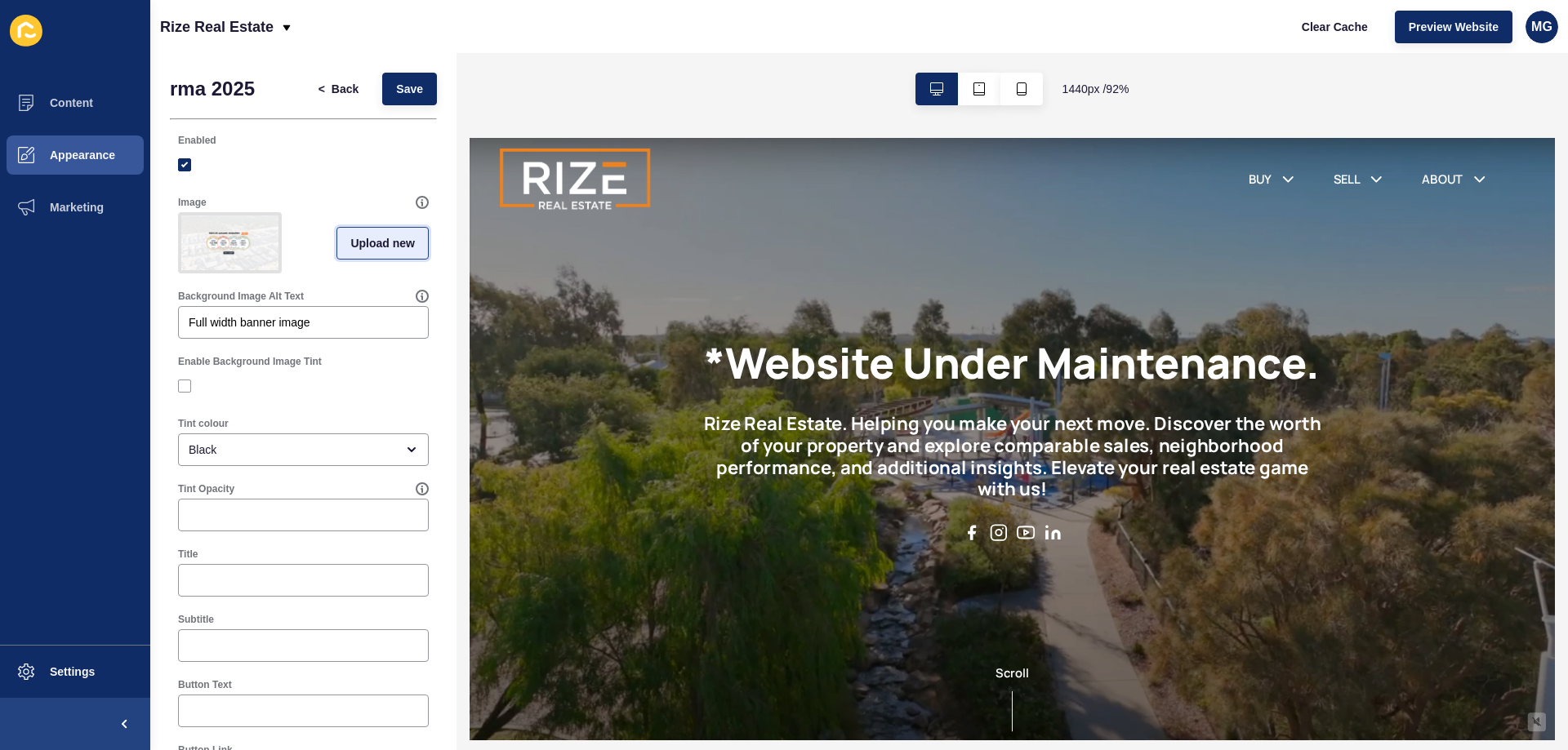
click at [375, 242] on span "Upload new" at bounding box center [383, 243] width 65 height 16
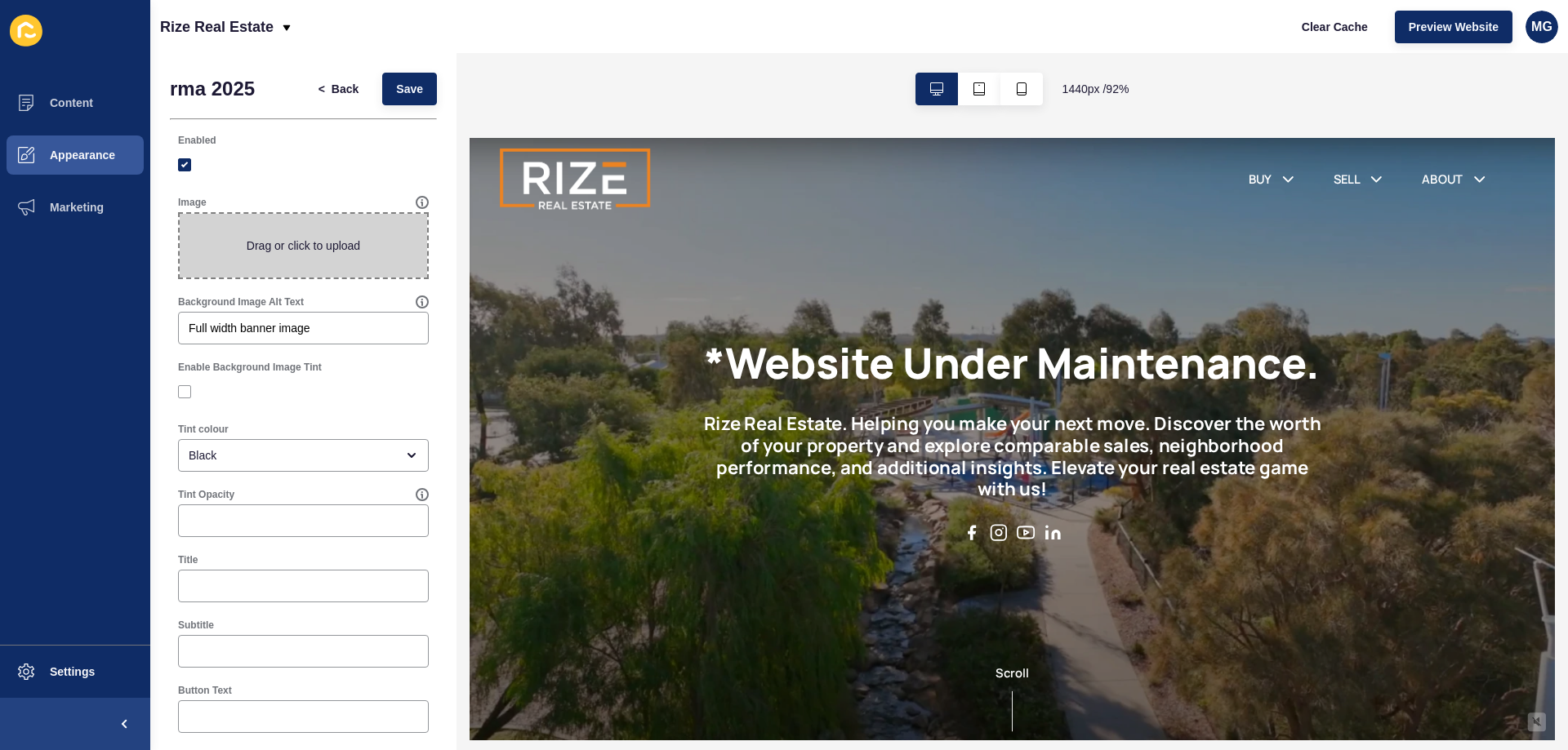
click at [262, 240] on span at bounding box center [303, 246] width 247 height 64
click at [179, 214] on input "Drag or click to upload" at bounding box center [179, 214] width 0 height 0
click at [379, 237] on span at bounding box center [303, 246] width 247 height 64
click at [179, 214] on input "Drag or click to upload" at bounding box center [179, 214] width 0 height 0
type input "C:\fakepath\PROUD AWARD WINNERS.png"
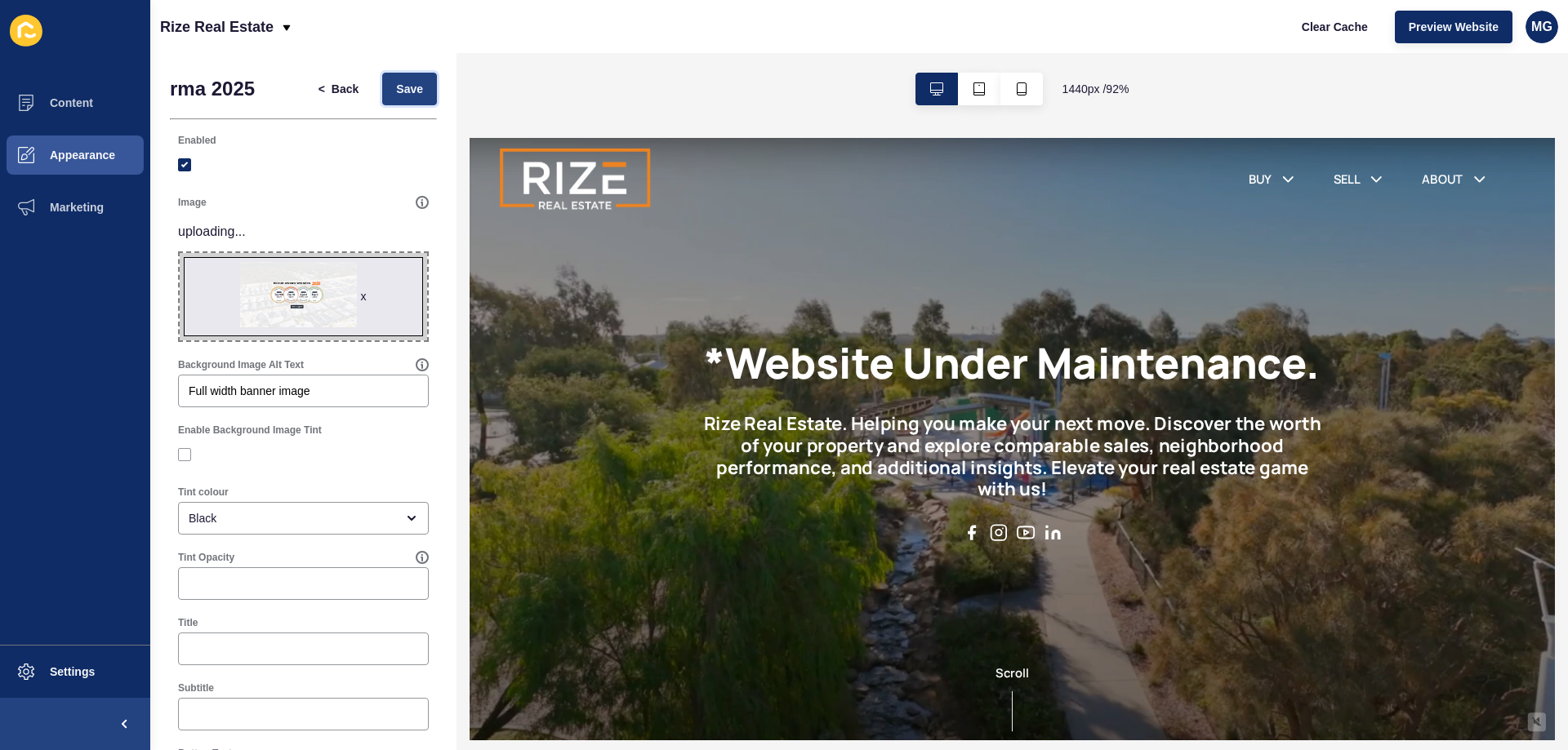
click at [395, 93] on span "Save" at bounding box center [408, 89] width 27 height 16
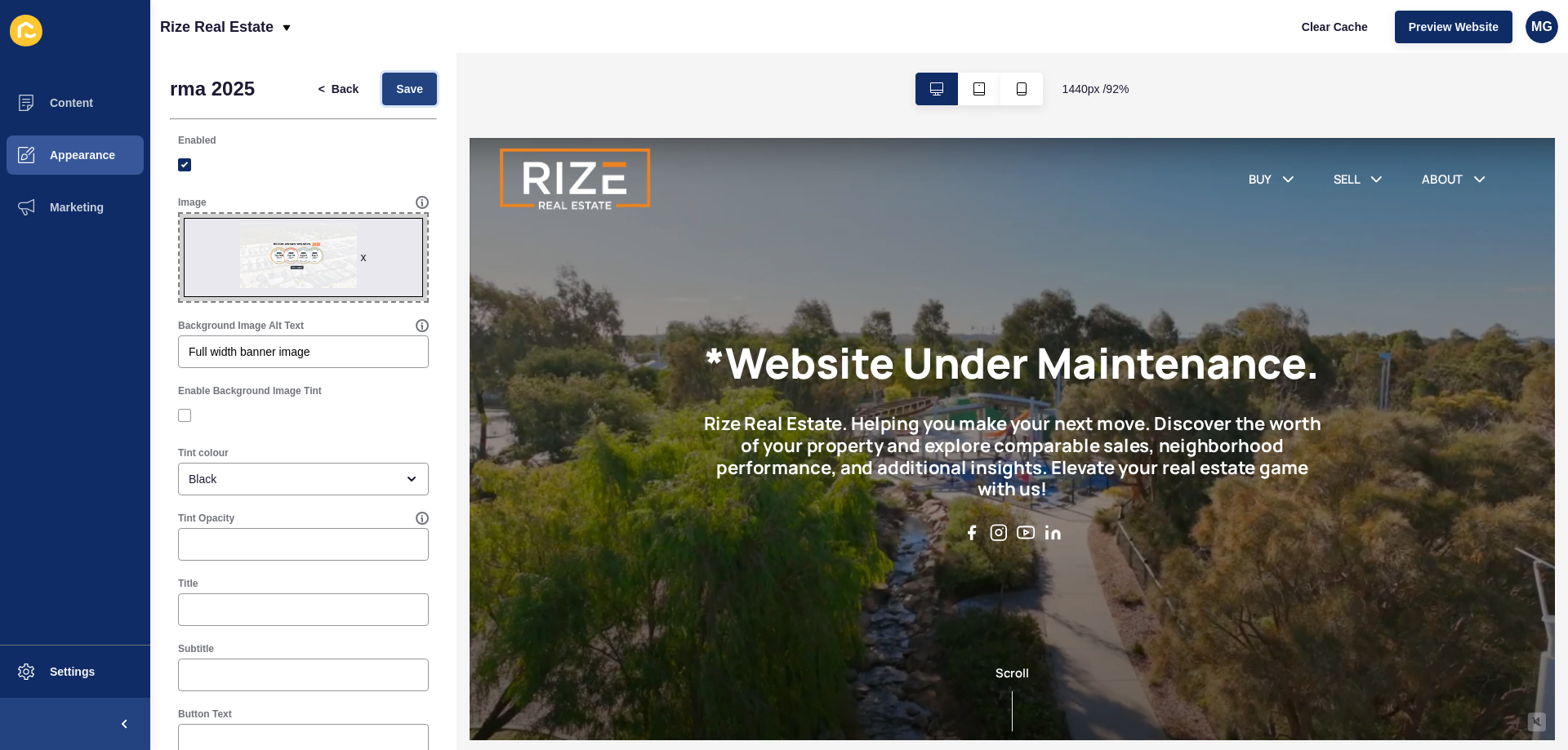
click at [408, 85] on span "Save" at bounding box center [408, 89] width 27 height 16
click at [1337, 27] on span "Clear Cache" at bounding box center [1334, 27] width 66 height 16
click at [400, 84] on span "Save" at bounding box center [408, 89] width 27 height 16
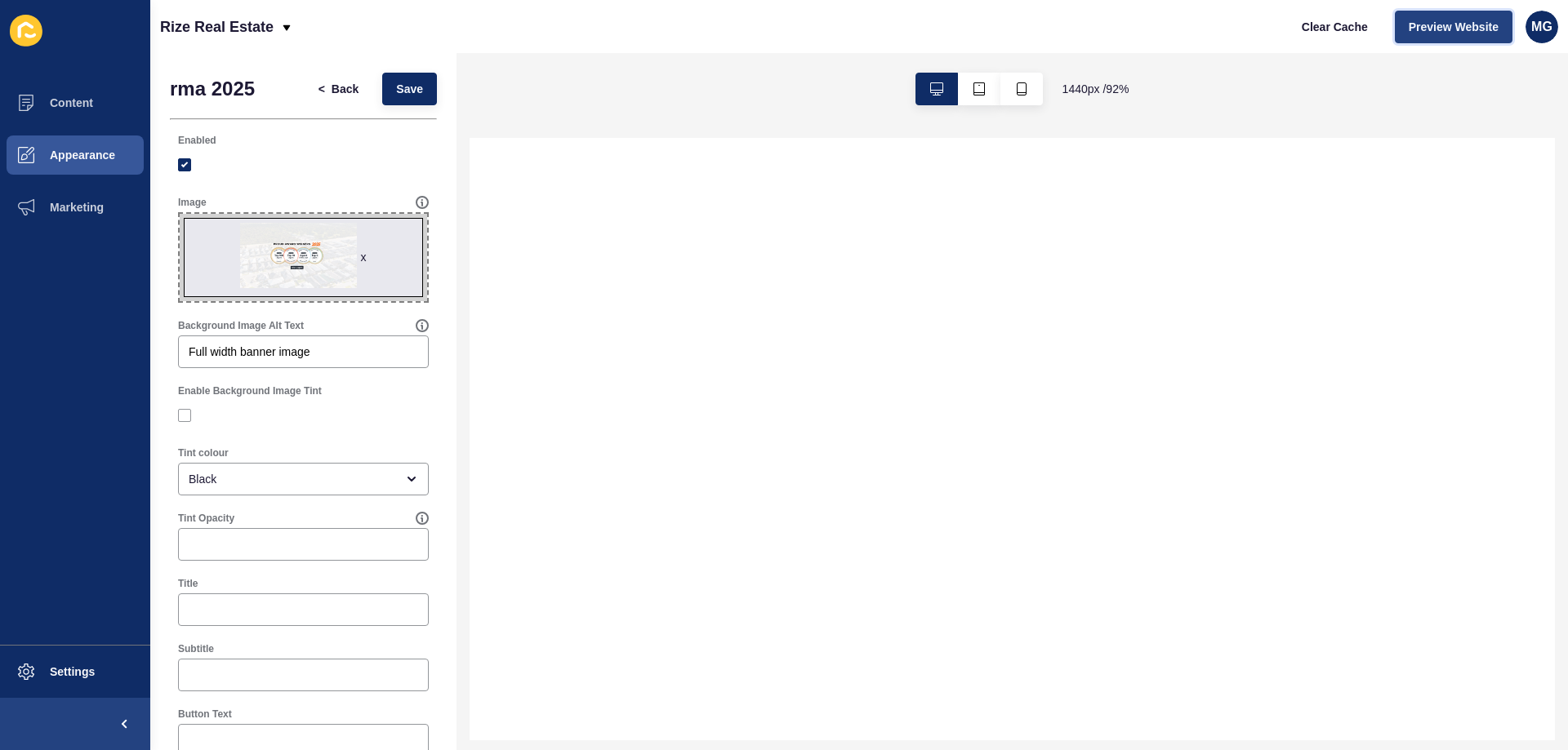
click at [1420, 32] on span "Preview Website" at bounding box center [1453, 27] width 90 height 16
